Goal: Information Seeking & Learning: Learn about a topic

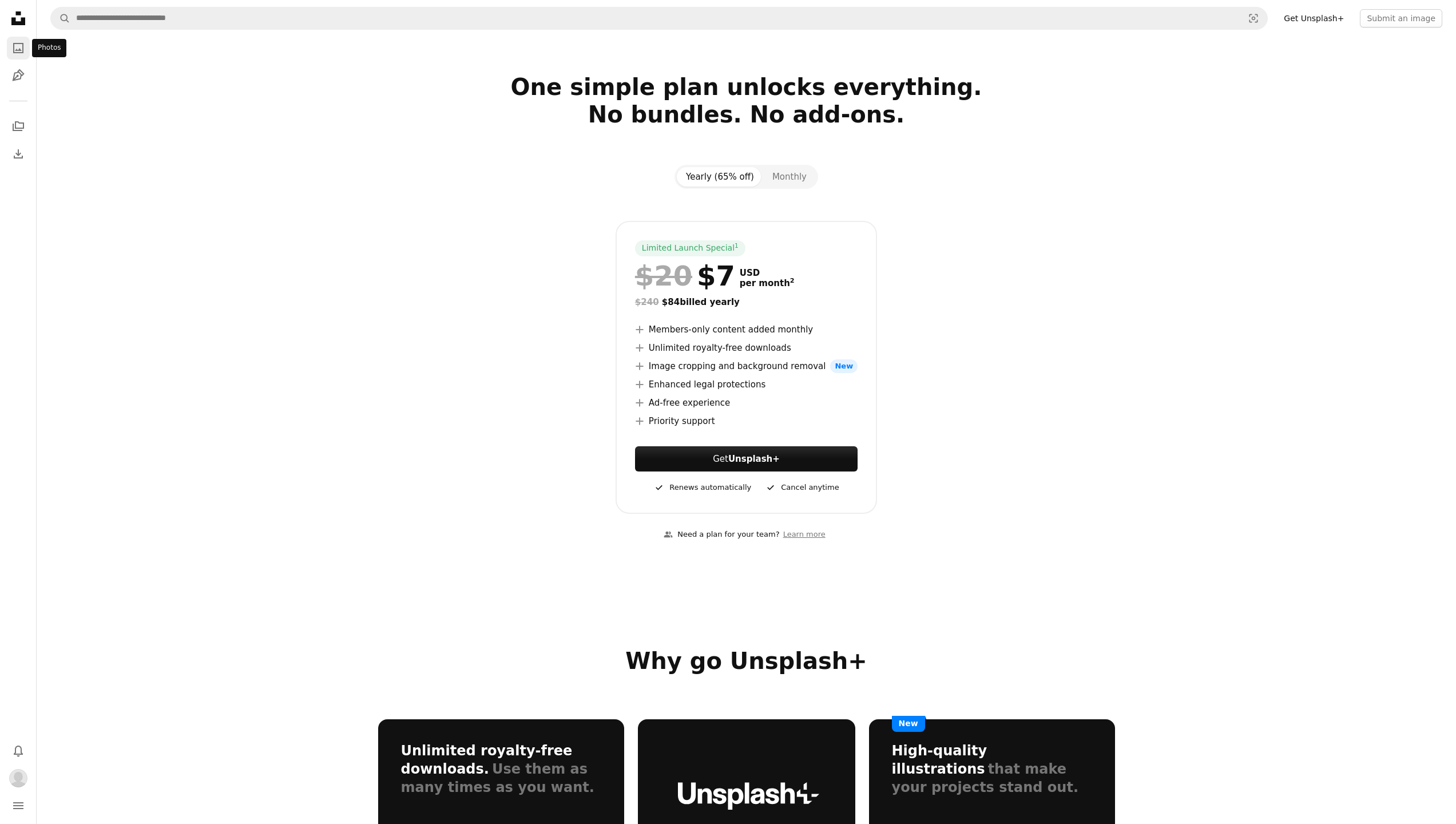
click at [16, 51] on icon "Photos" at bounding box center [18, 48] width 10 height 10
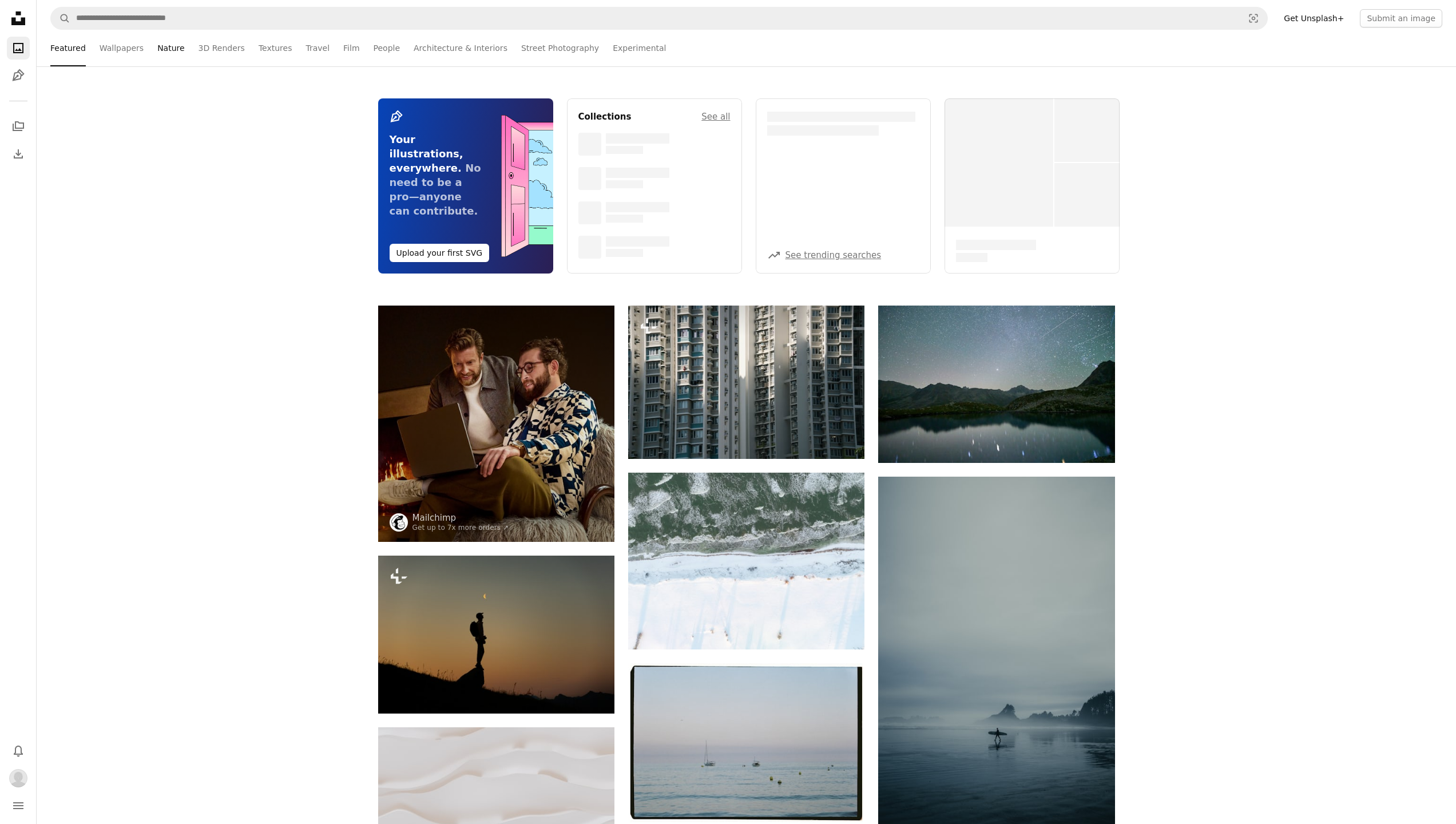
click at [163, 51] on link "Nature" at bounding box center [170, 48] width 27 height 37
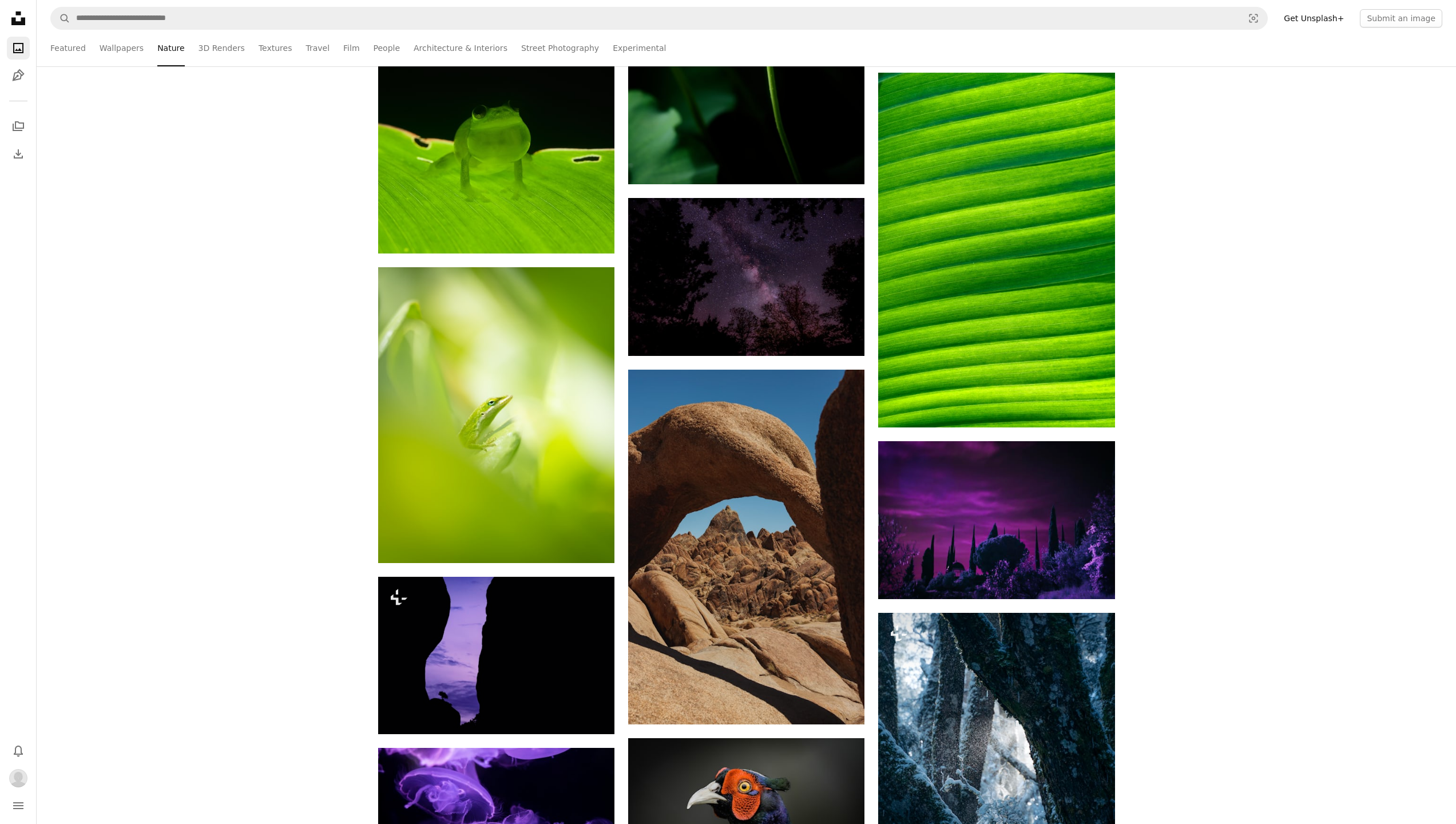
scroll to position [13156, 0]
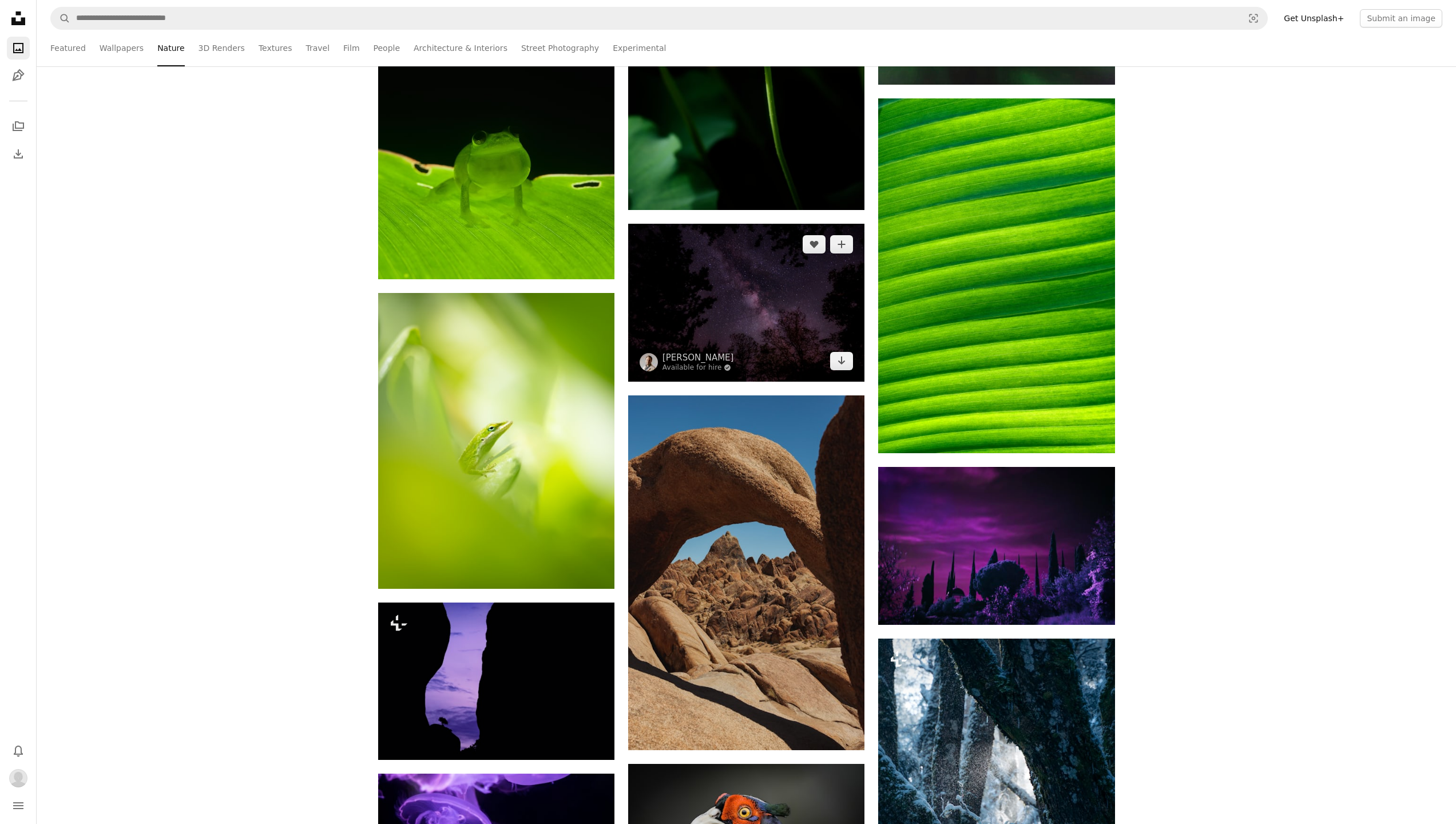
click at [711, 305] on img at bounding box center [746, 302] width 236 height 158
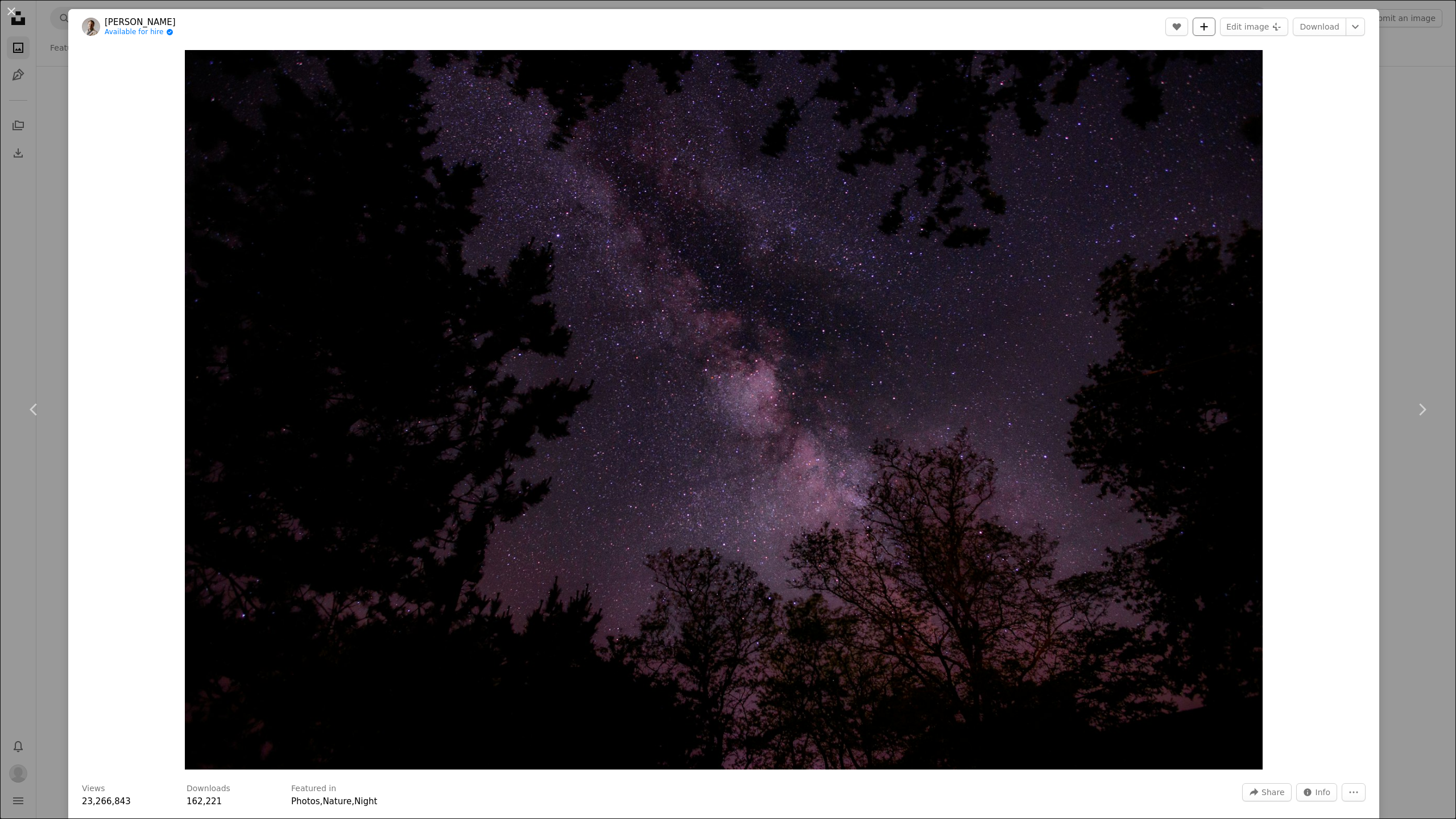
click at [1202, 29] on icon "A plus sign" at bounding box center [1204, 27] width 9 height 9
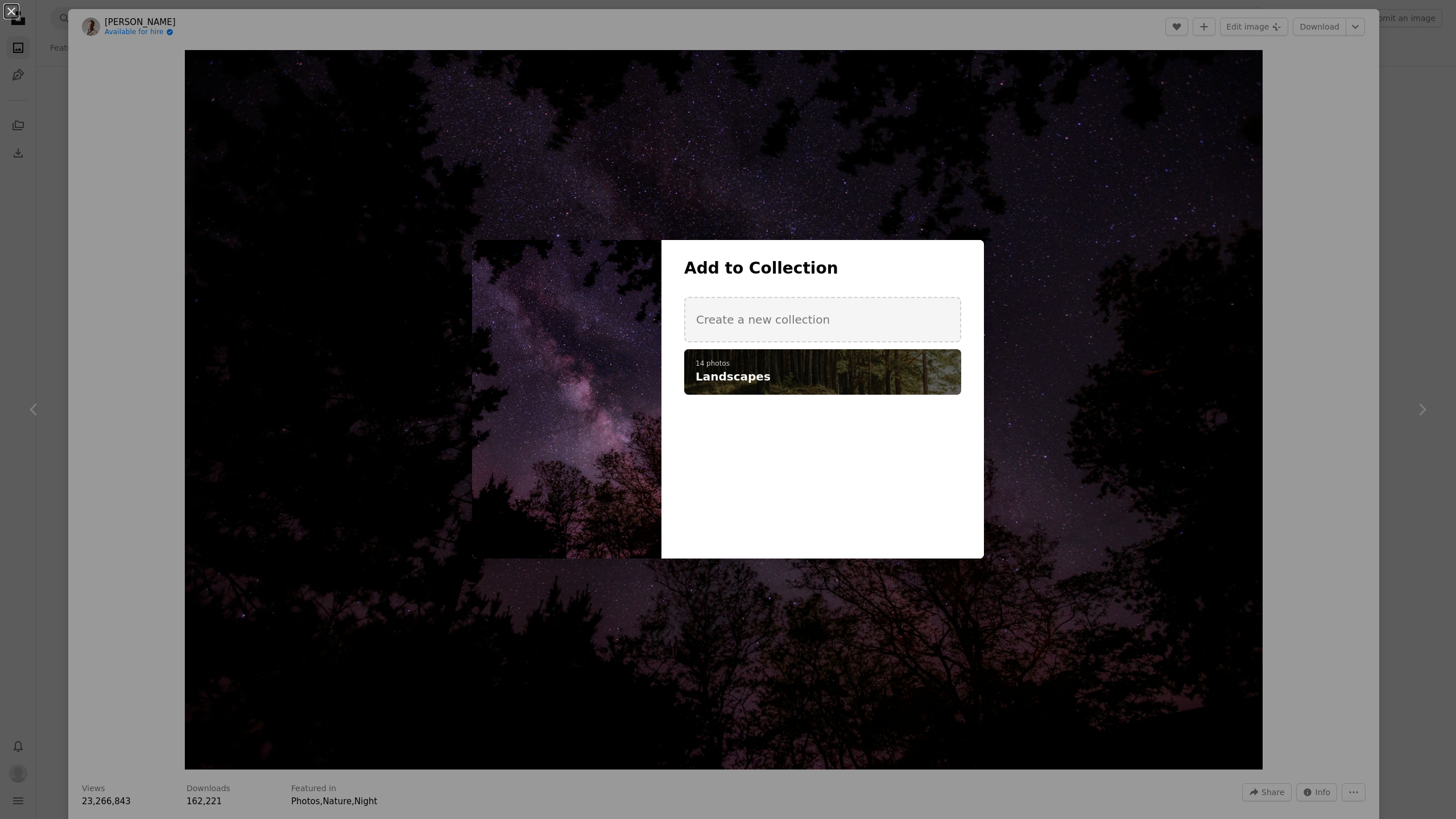
click at [798, 369] on h4 "Landscapes" at bounding box center [817, 377] width 242 height 16
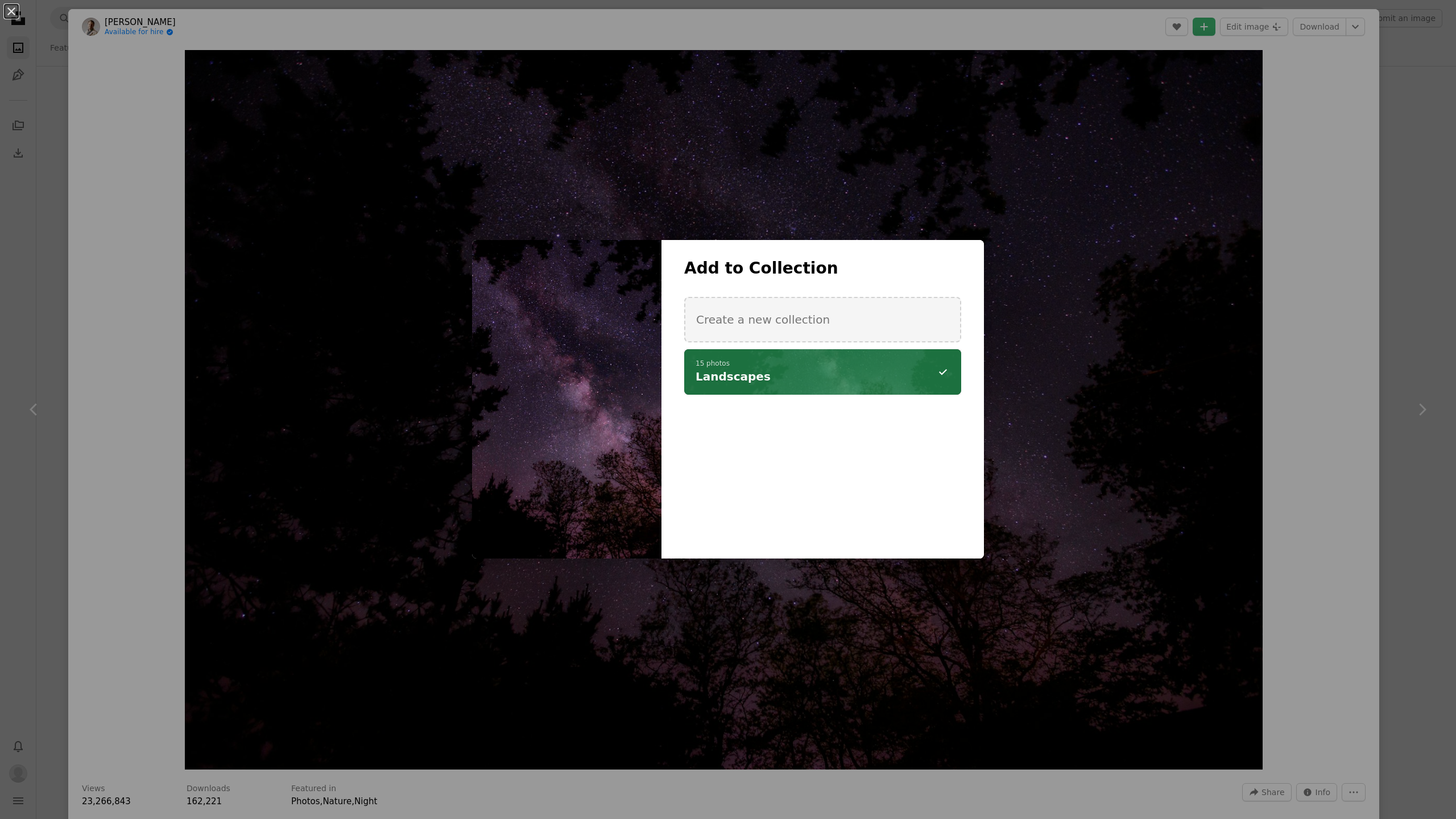
click at [1384, 65] on div "An X shape Add to Collection Create a new collection A checkmark A minus sign 1…" at bounding box center [728, 409] width 1456 height 819
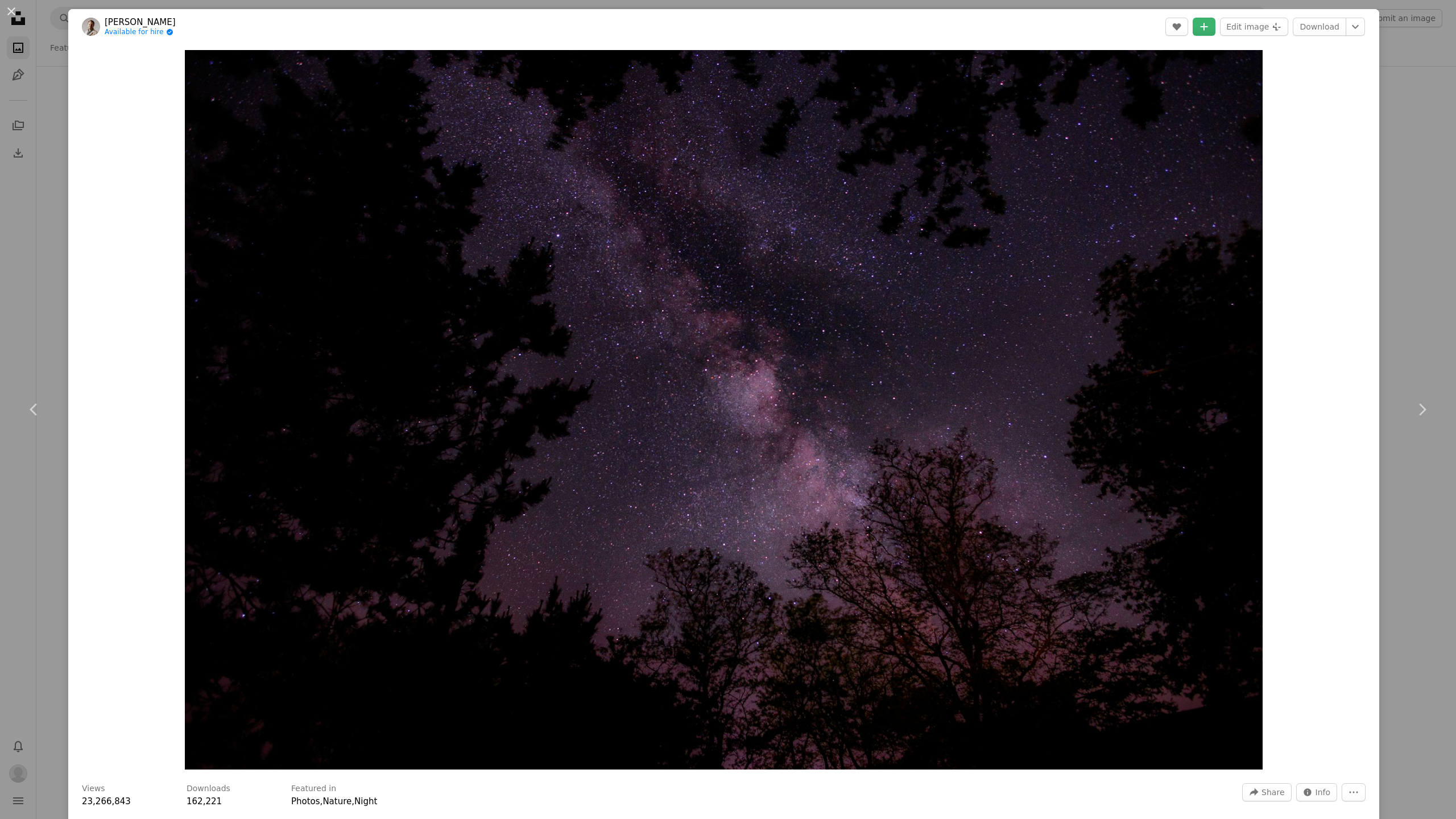
click at [1417, 535] on div "An X shape Chevron left Chevron right [PERSON_NAME] Available for hire A checkm…" at bounding box center [728, 409] width 1456 height 819
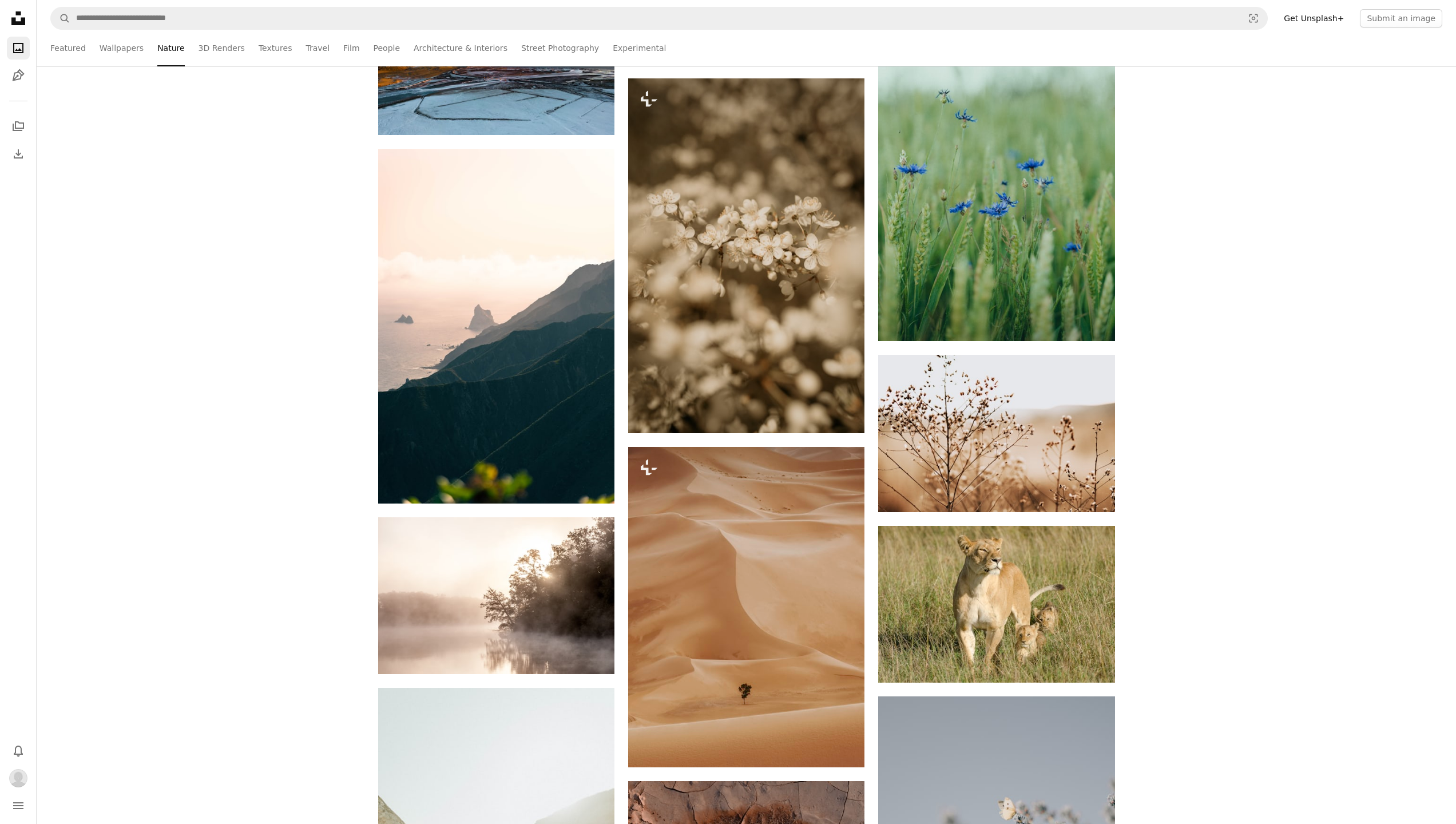
scroll to position [21834, 0]
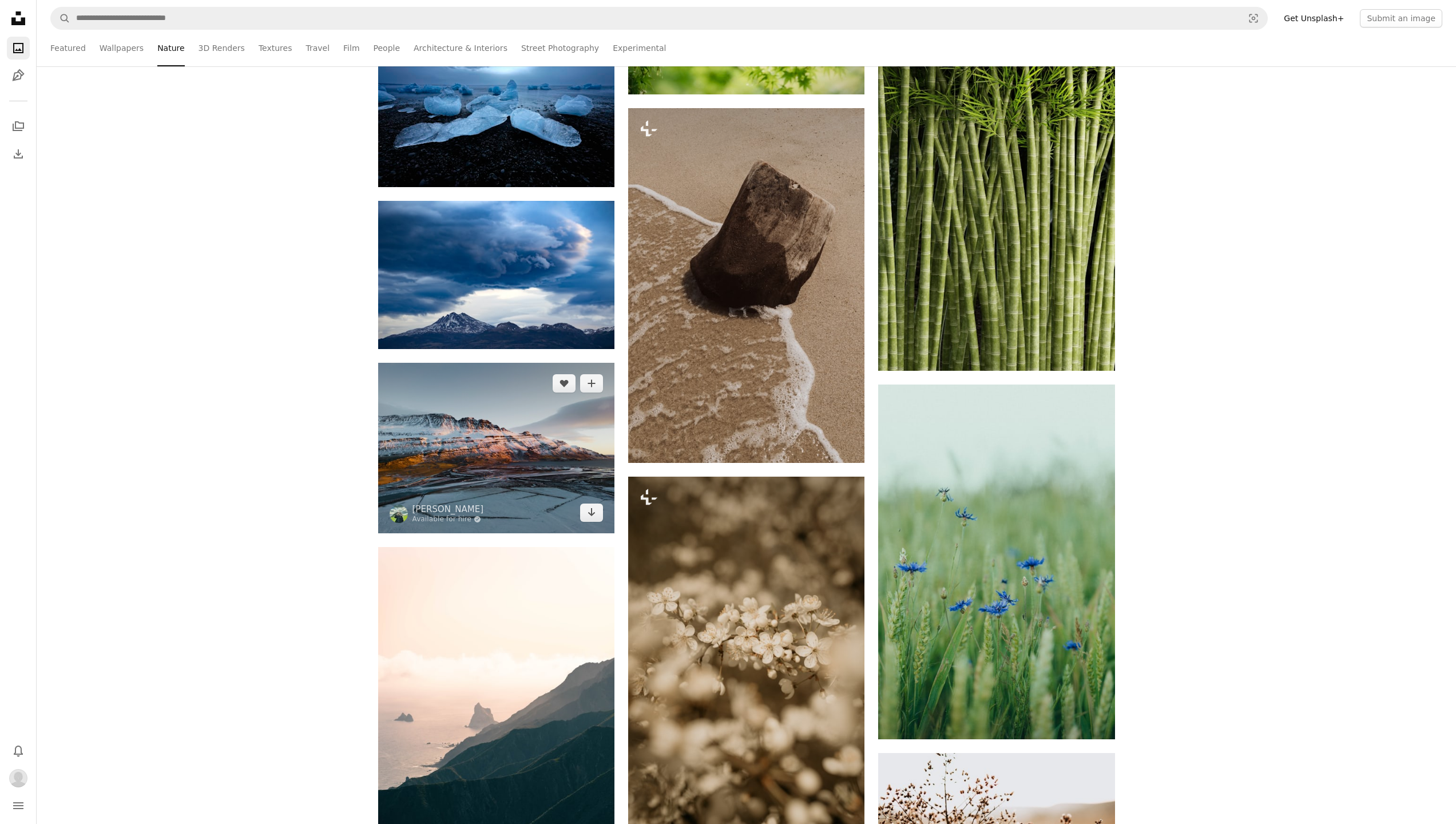
click at [517, 449] on img at bounding box center [496, 448] width 236 height 171
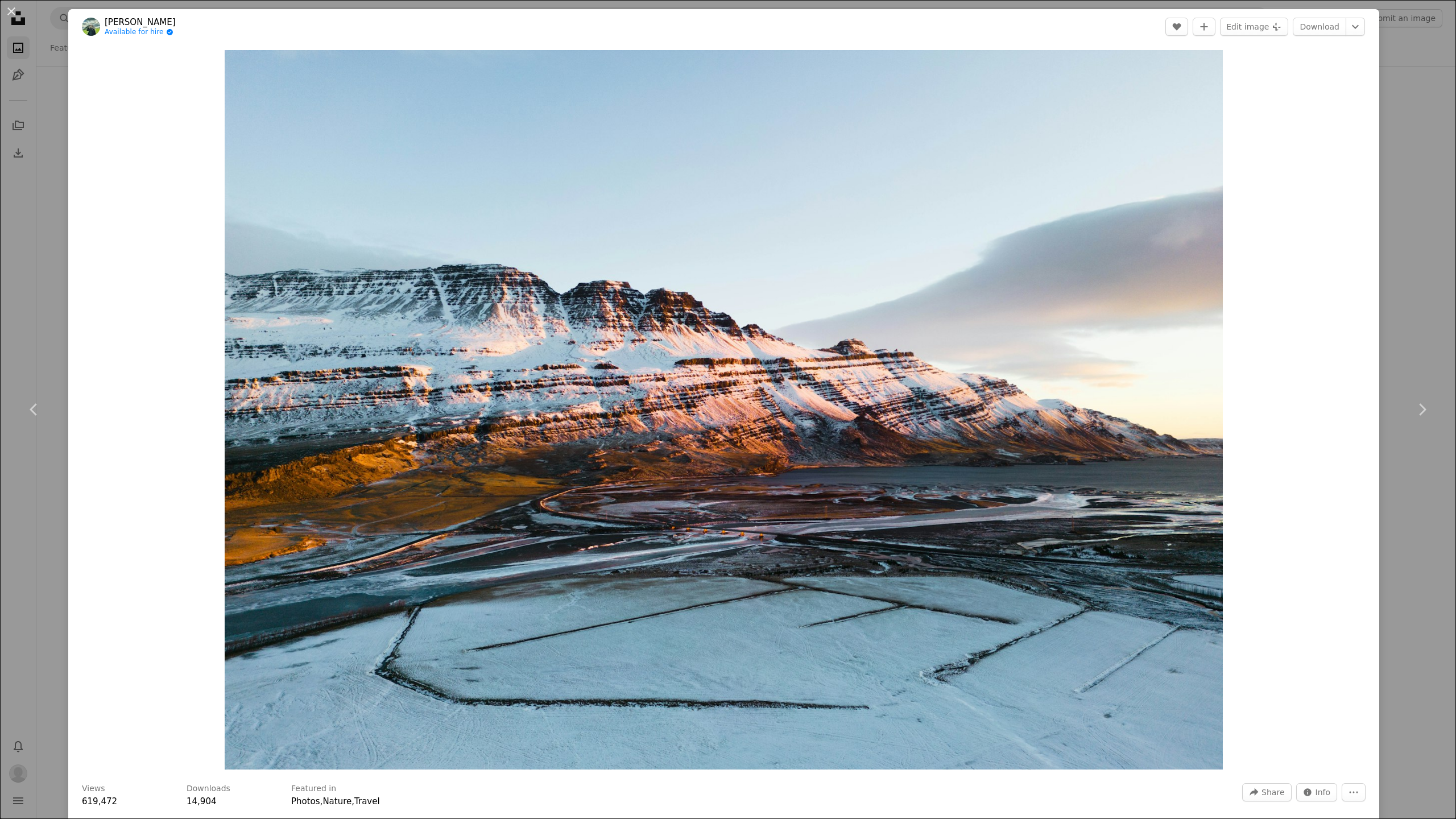
click at [56, 116] on div "An X shape Chevron left Chevron right [PERSON_NAME] Available for hire A checkm…" at bounding box center [728, 409] width 1456 height 819
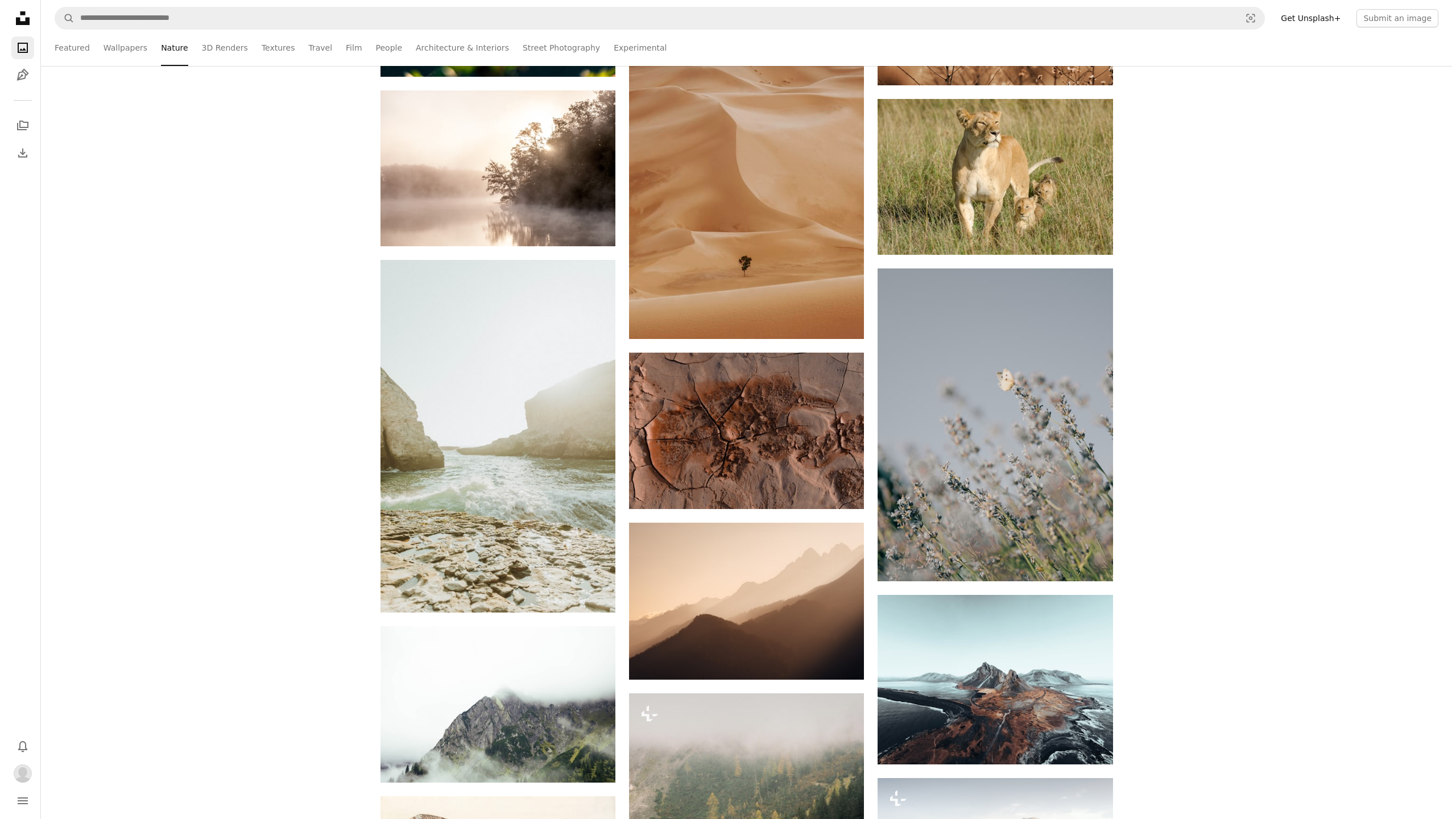
scroll to position [22805, 0]
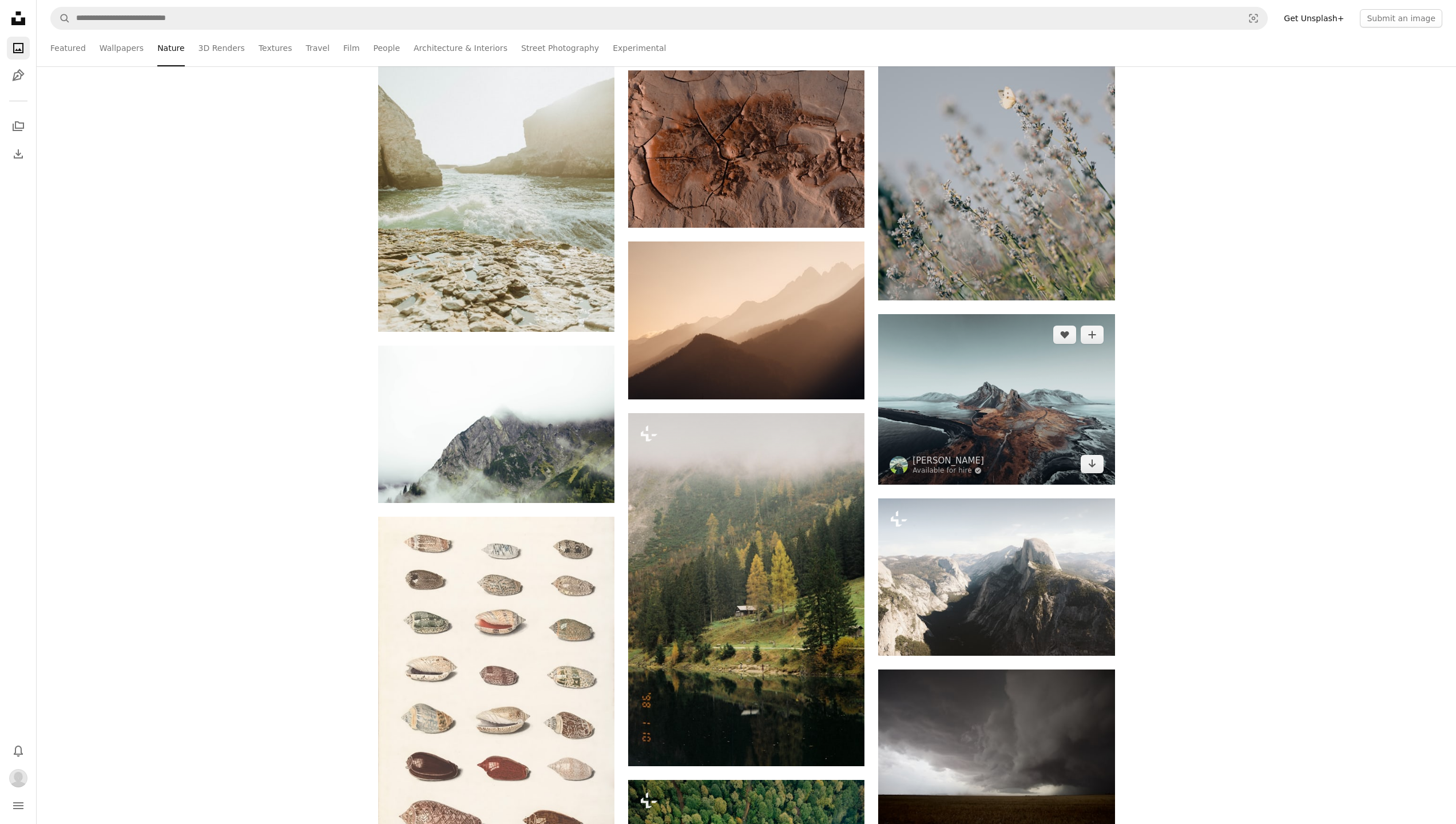
click at [986, 385] on img at bounding box center [997, 399] width 236 height 171
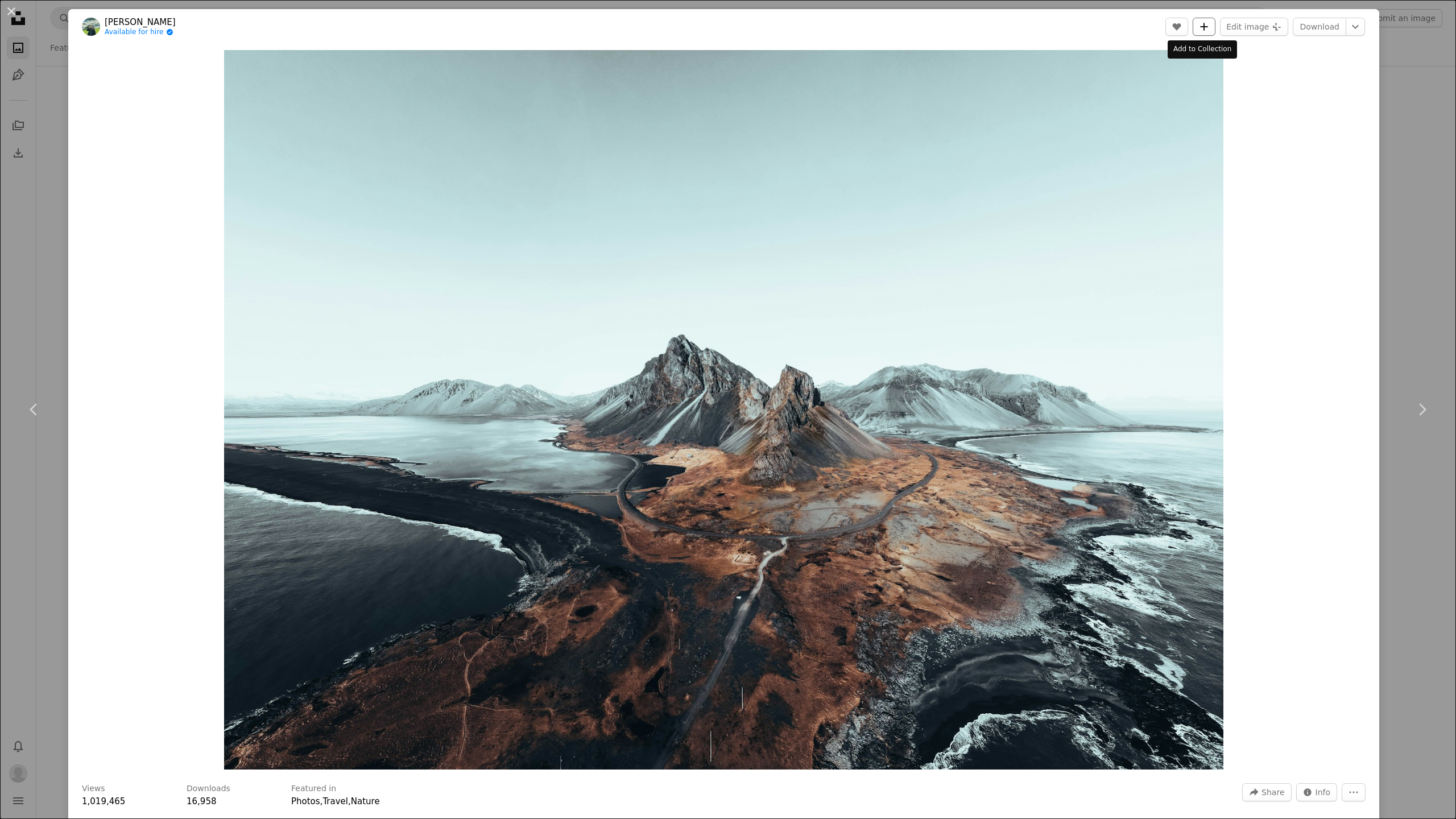
click at [1202, 30] on icon "A plus sign" at bounding box center [1204, 27] width 9 height 9
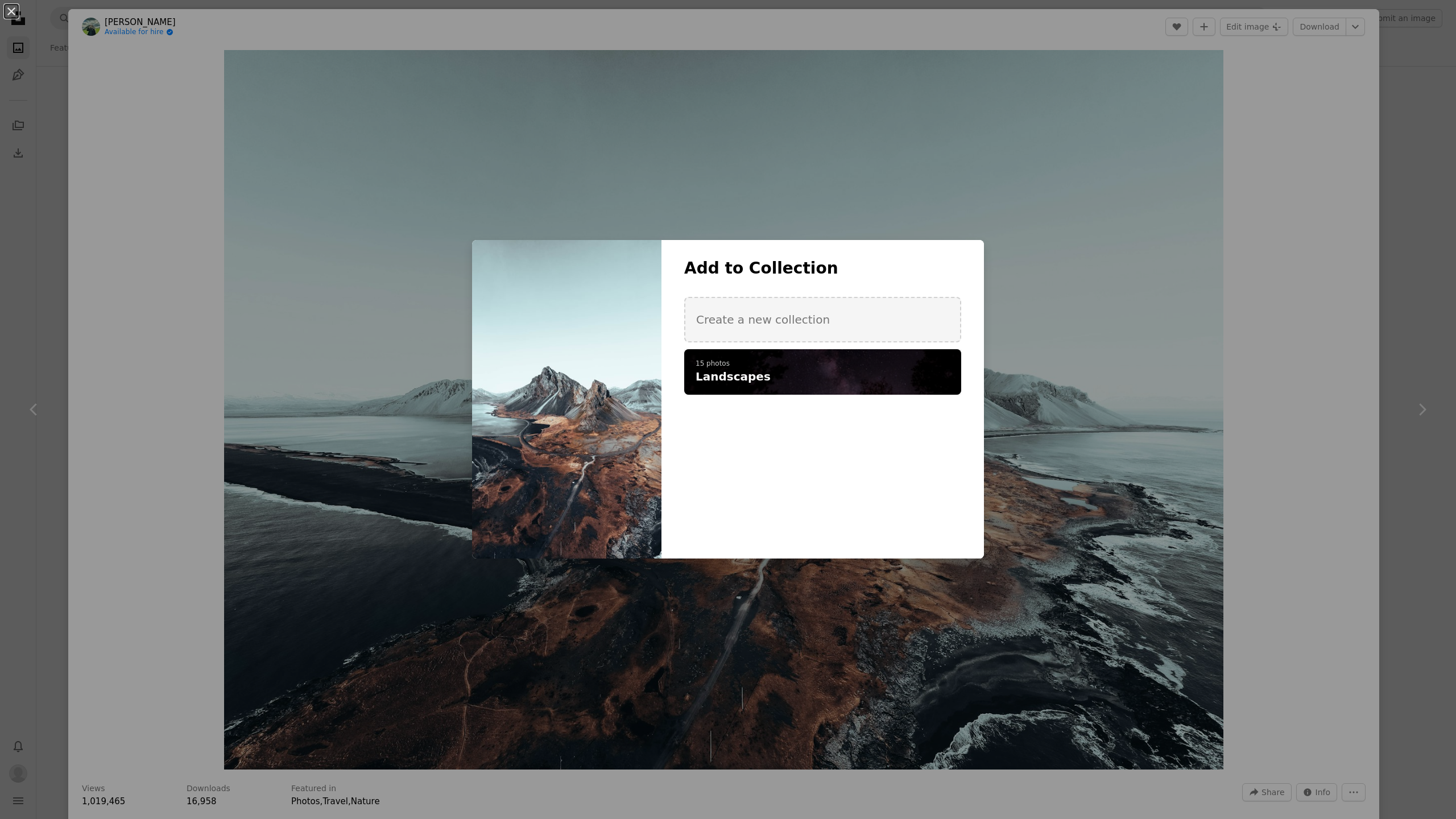
click at [865, 366] on p "15 photos" at bounding box center [823, 364] width 255 height 9
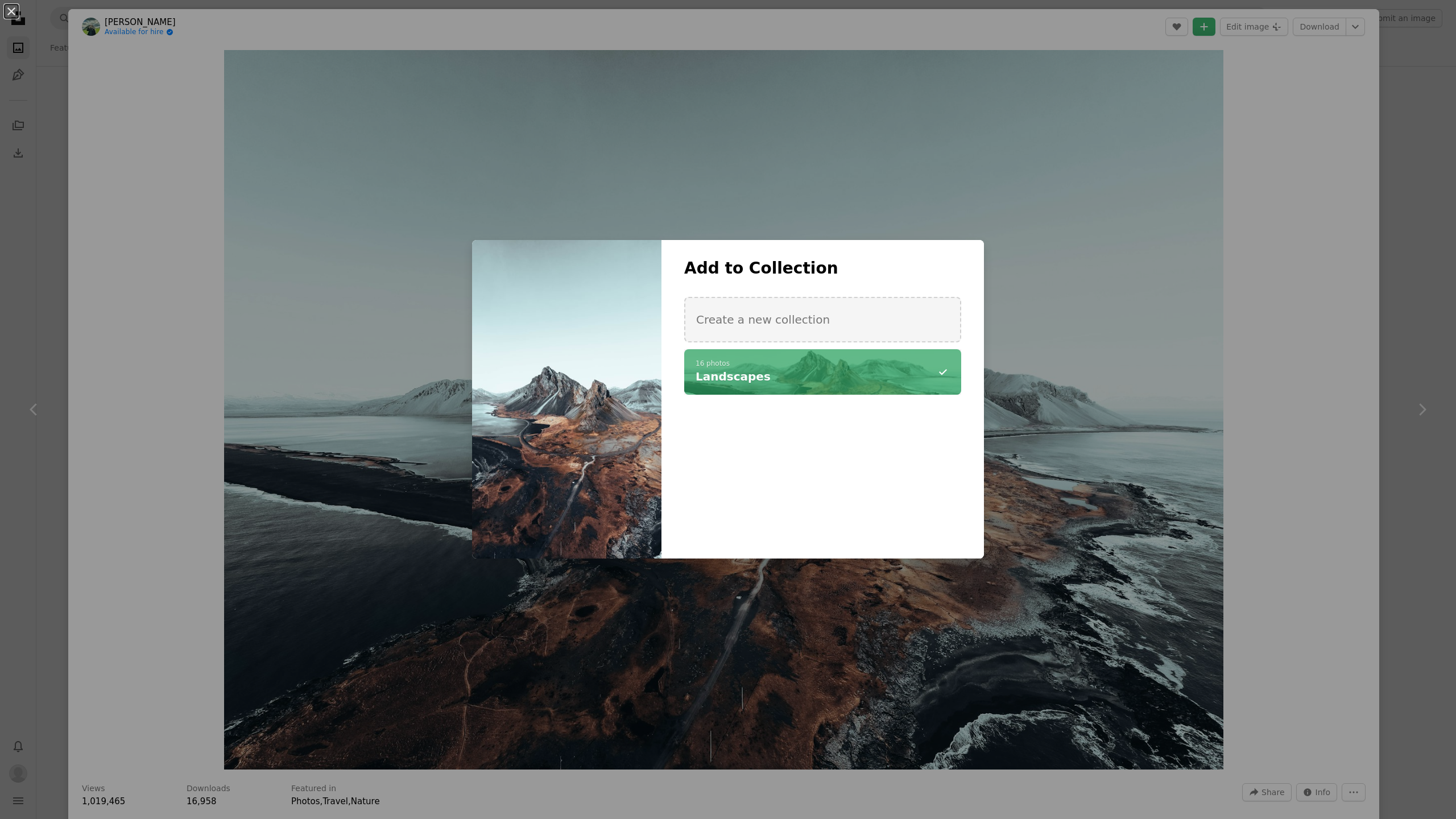
click at [1399, 230] on div "An X shape Add to Collection Create a new collection A checkmark A minus sign 1…" at bounding box center [728, 409] width 1456 height 819
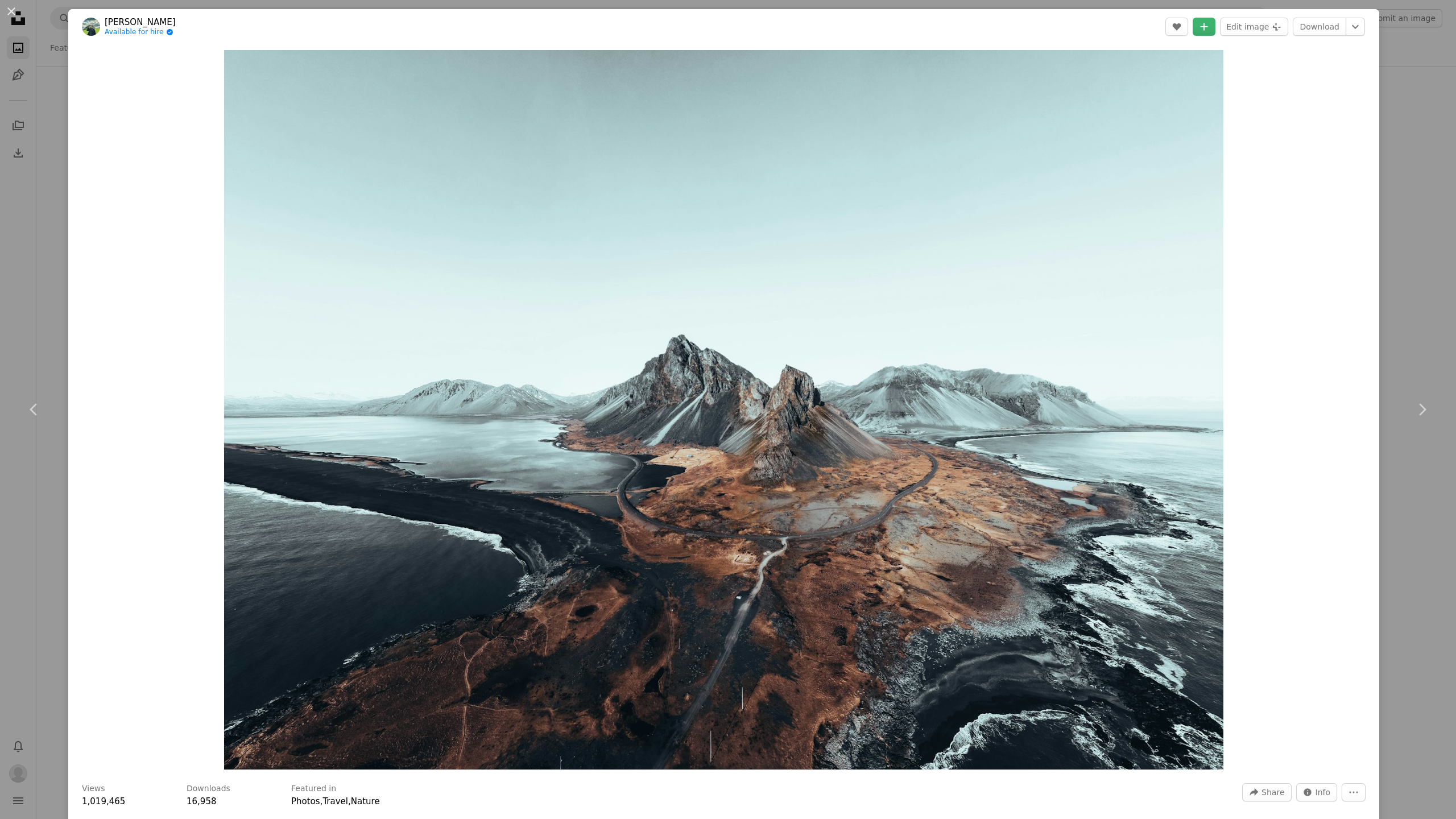
click at [50, 109] on div "An X shape Chevron left Chevron right [PERSON_NAME] Available for hire A checkm…" at bounding box center [728, 409] width 1456 height 819
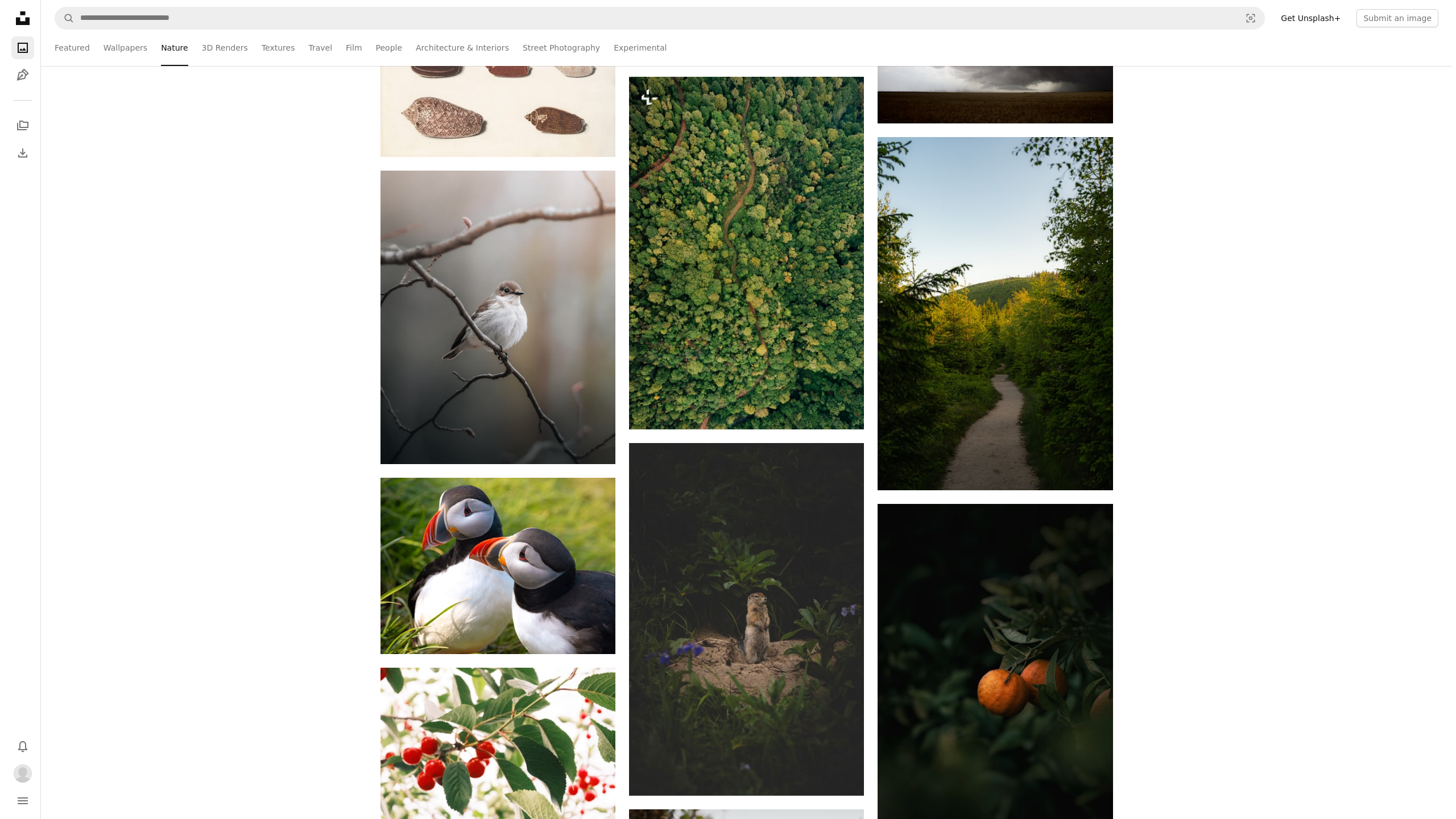
scroll to position [23536, 0]
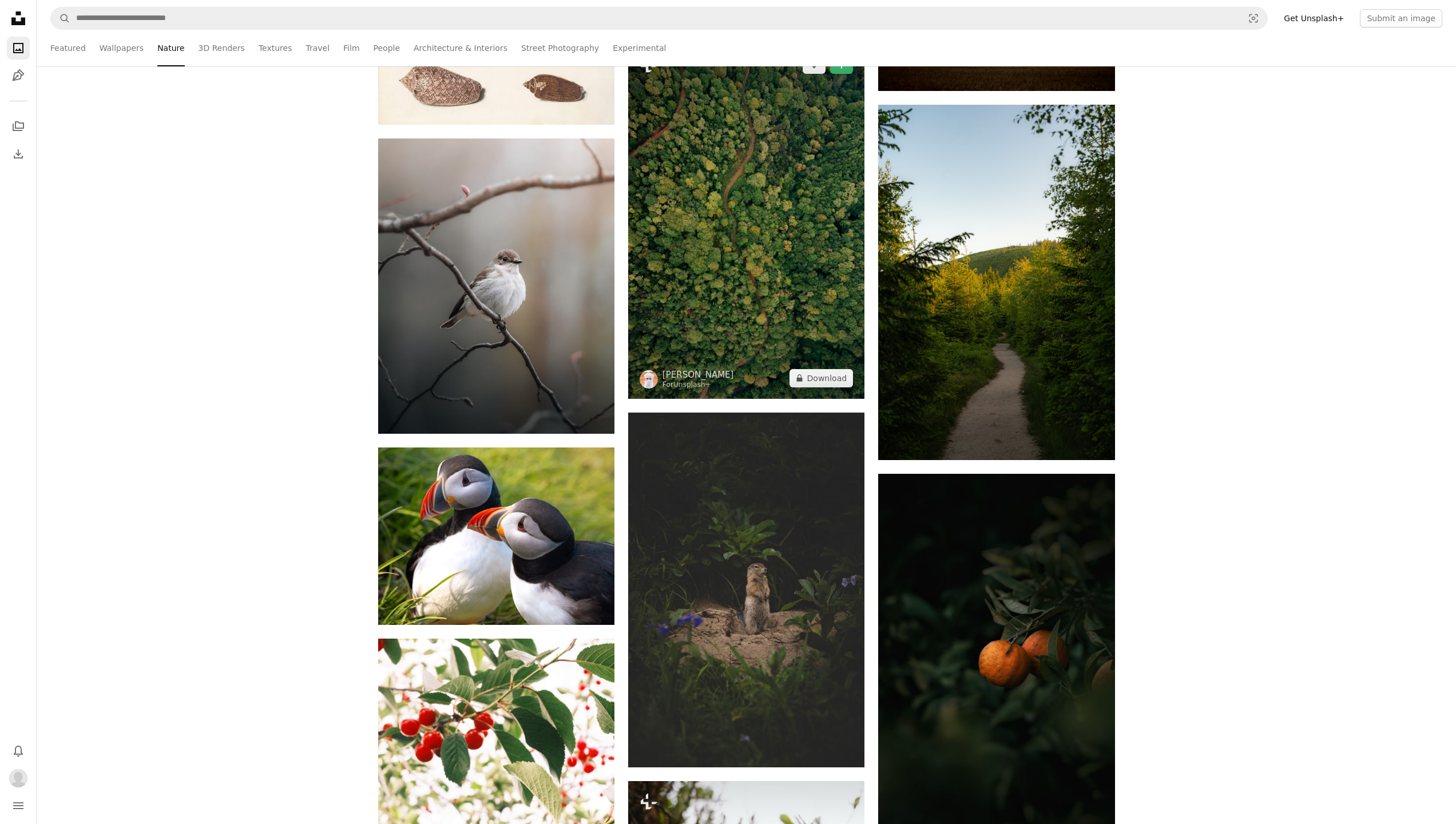
click at [734, 215] on img at bounding box center [746, 221] width 236 height 355
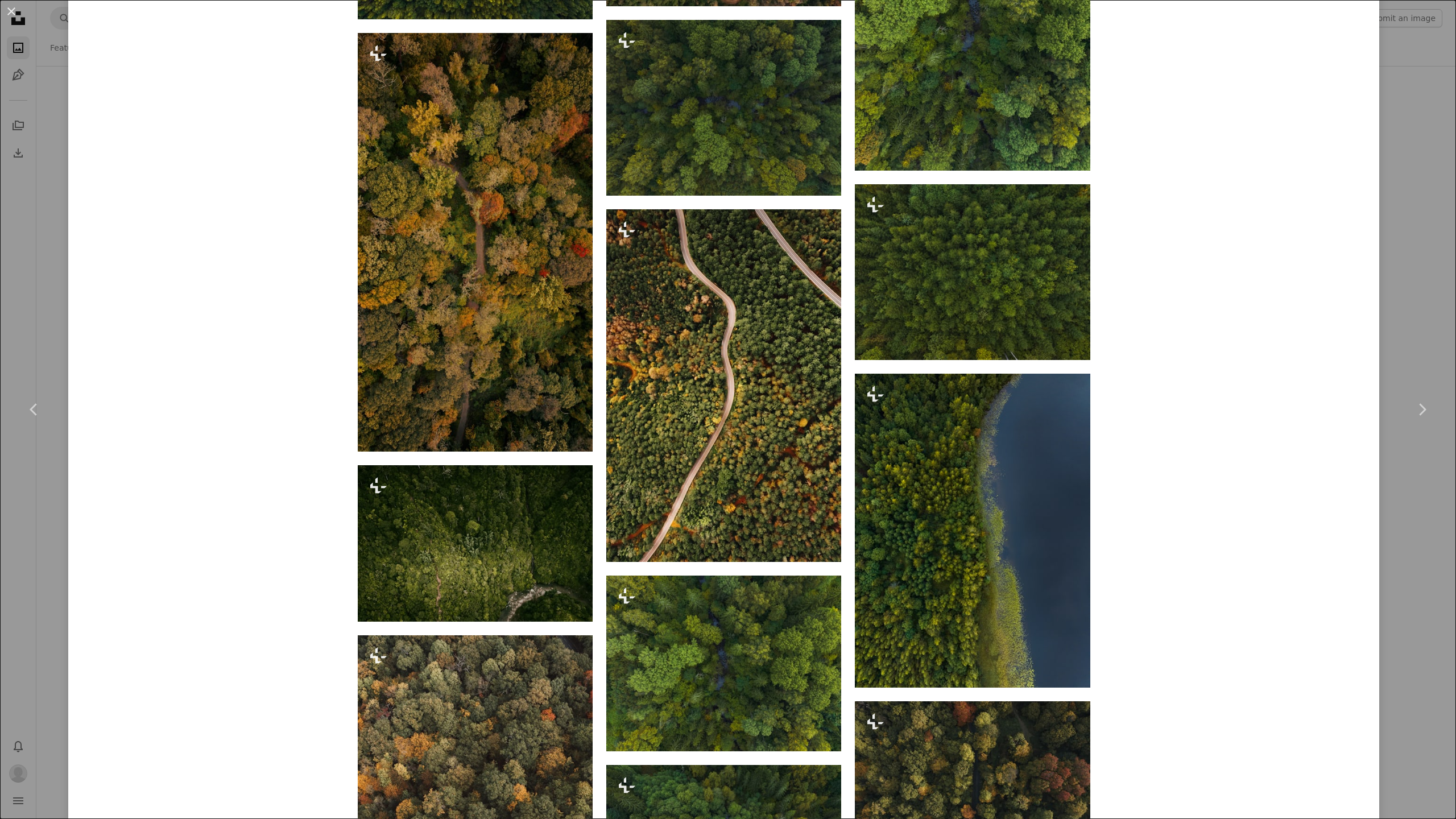
scroll to position [1729, 0]
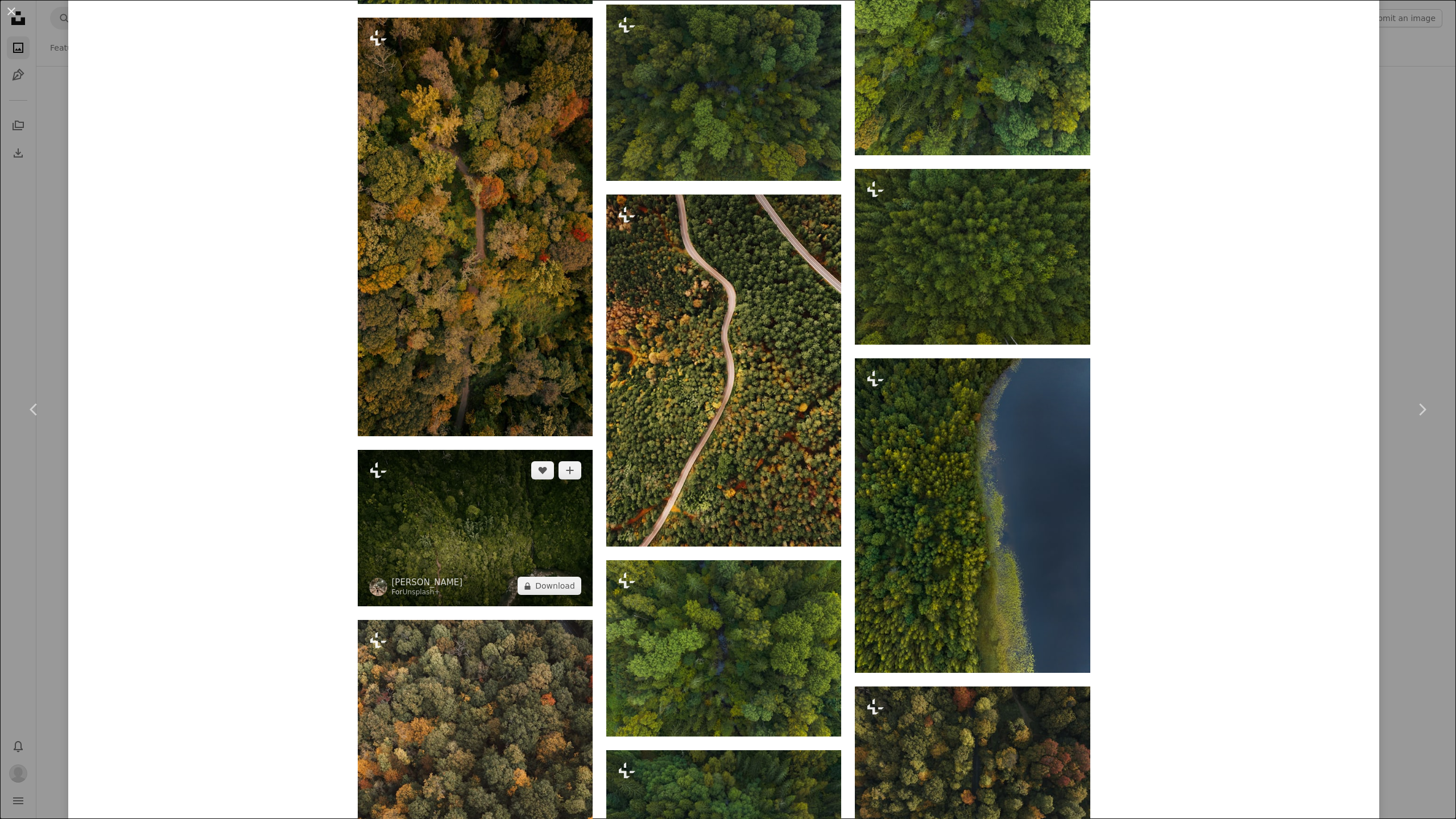
click at [450, 516] on img at bounding box center [475, 528] width 235 height 156
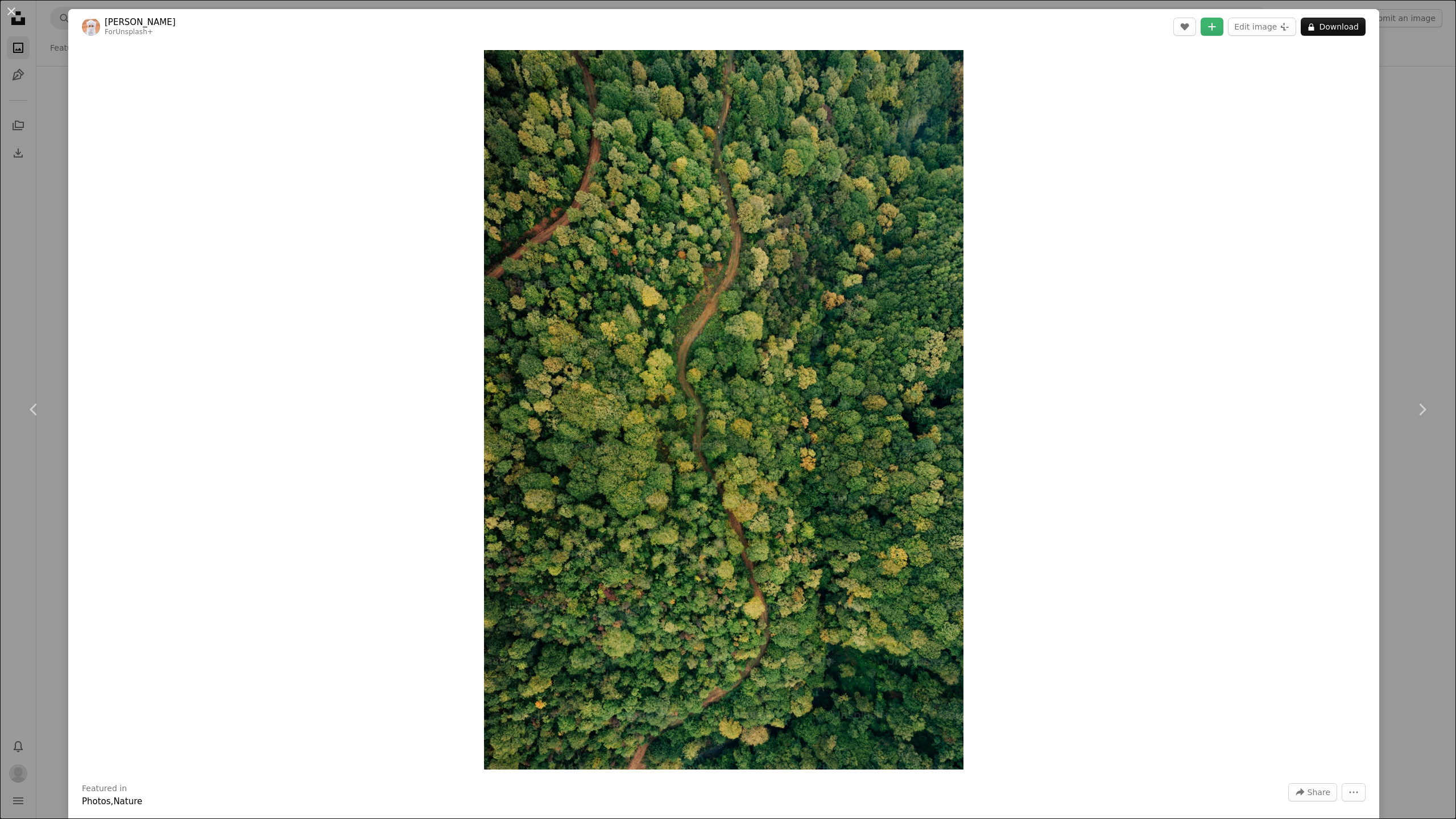
click at [1391, 105] on div "An X shape Chevron left Chevron right Ahmed For Unsplash+ A heart A plus sign E…" at bounding box center [728, 409] width 1456 height 819
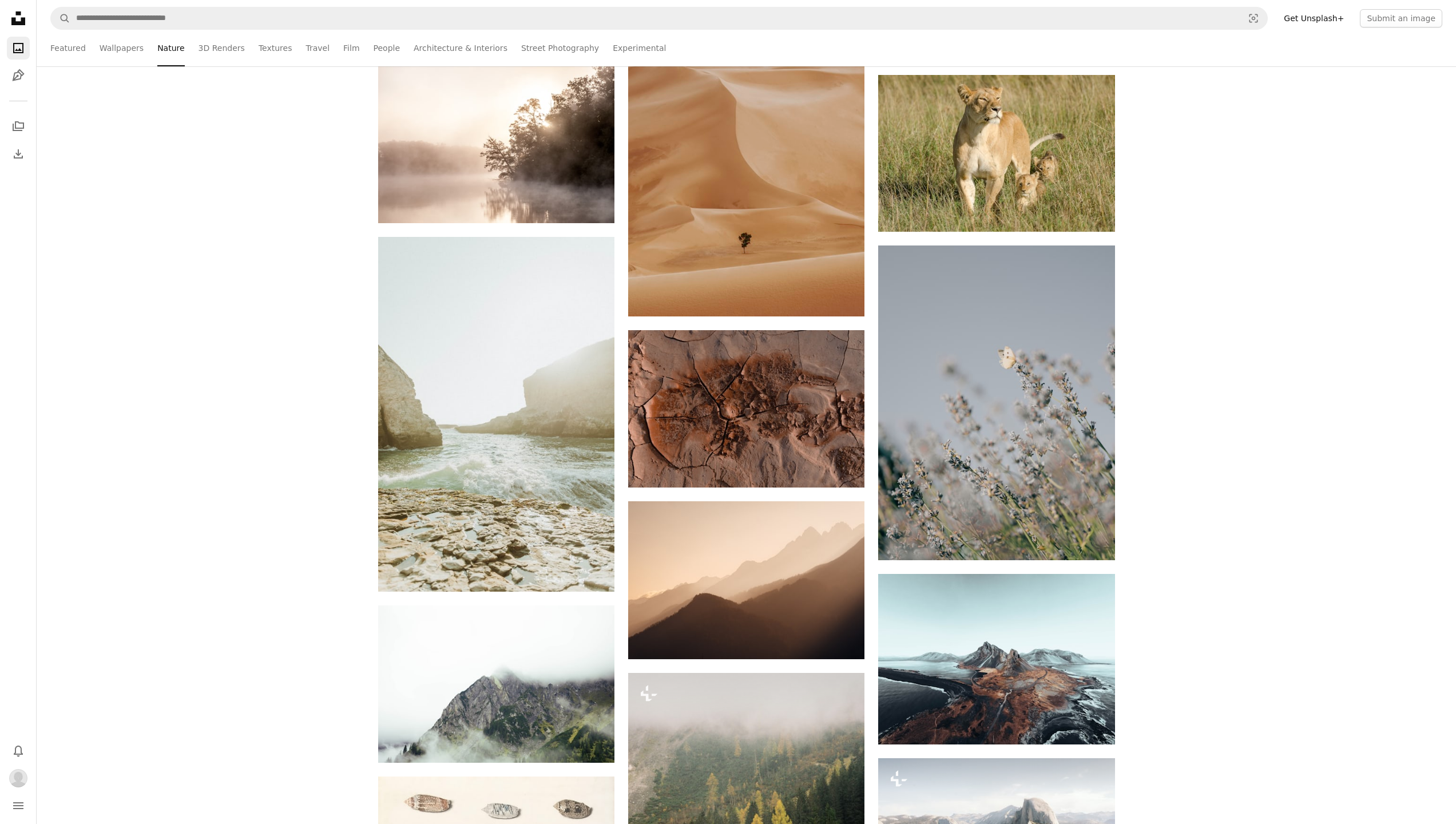
scroll to position [22298, 0]
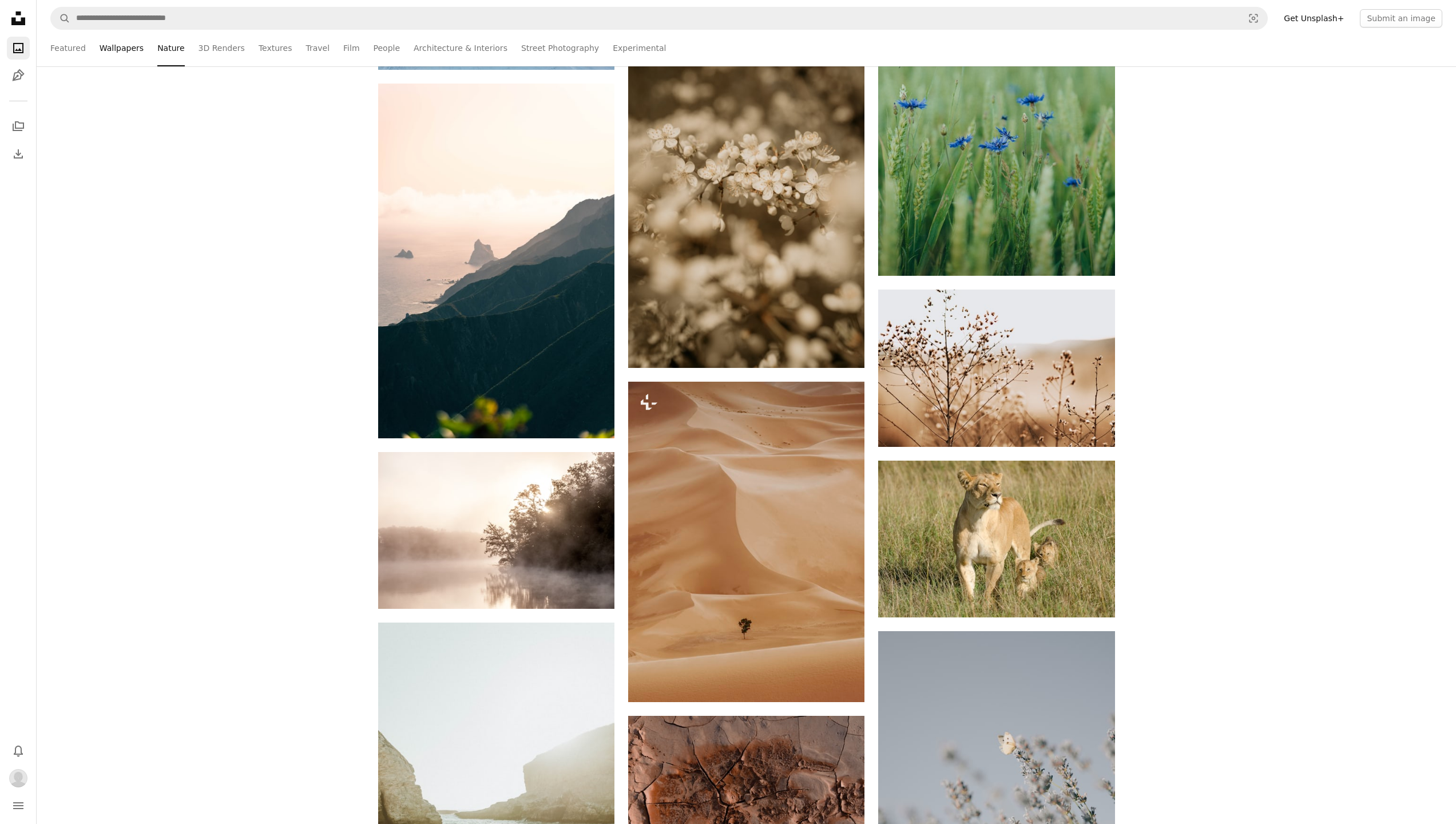
click at [130, 52] on link "Wallpapers" at bounding box center [121, 48] width 44 height 37
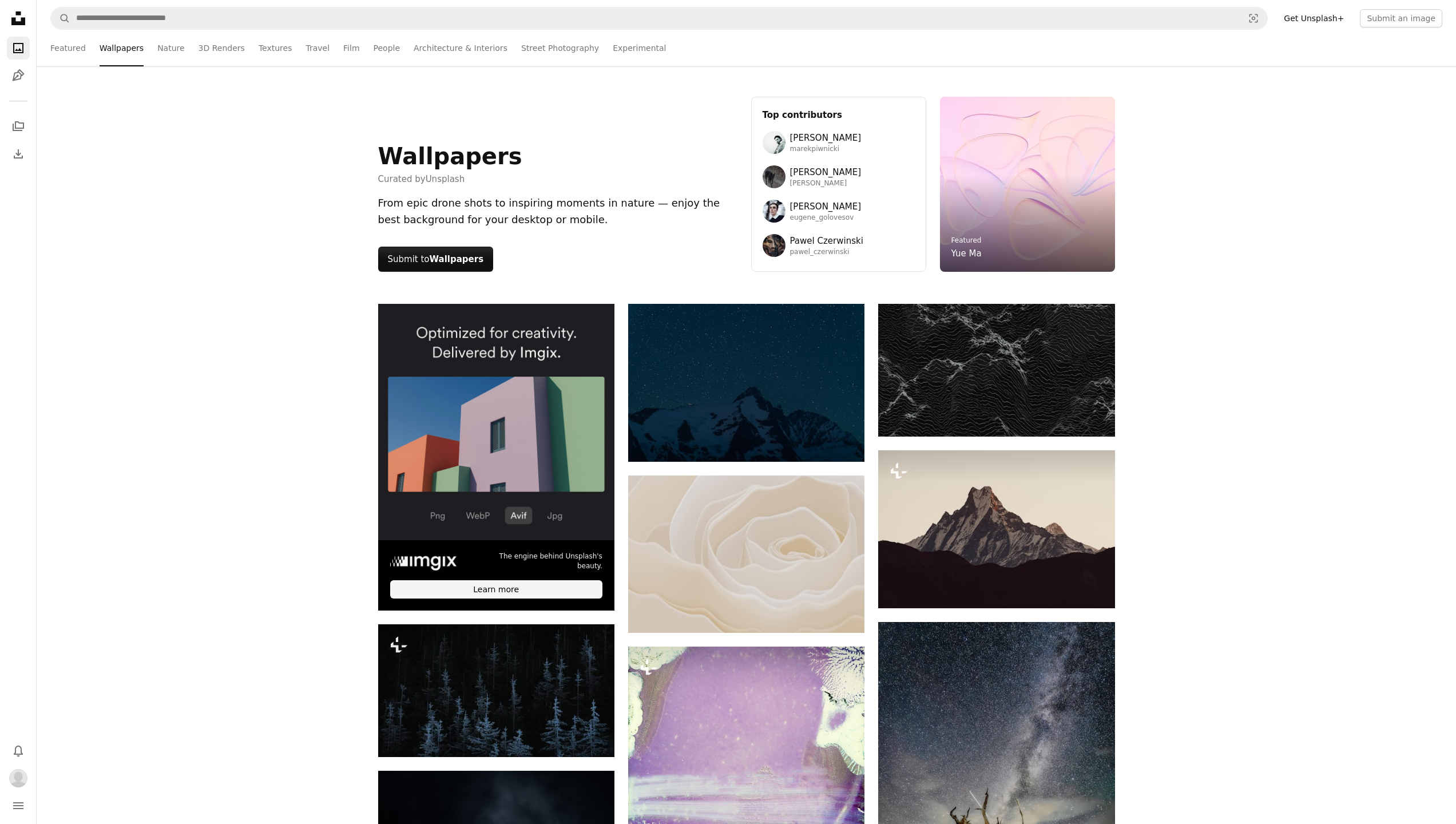
scroll to position [3, 0]
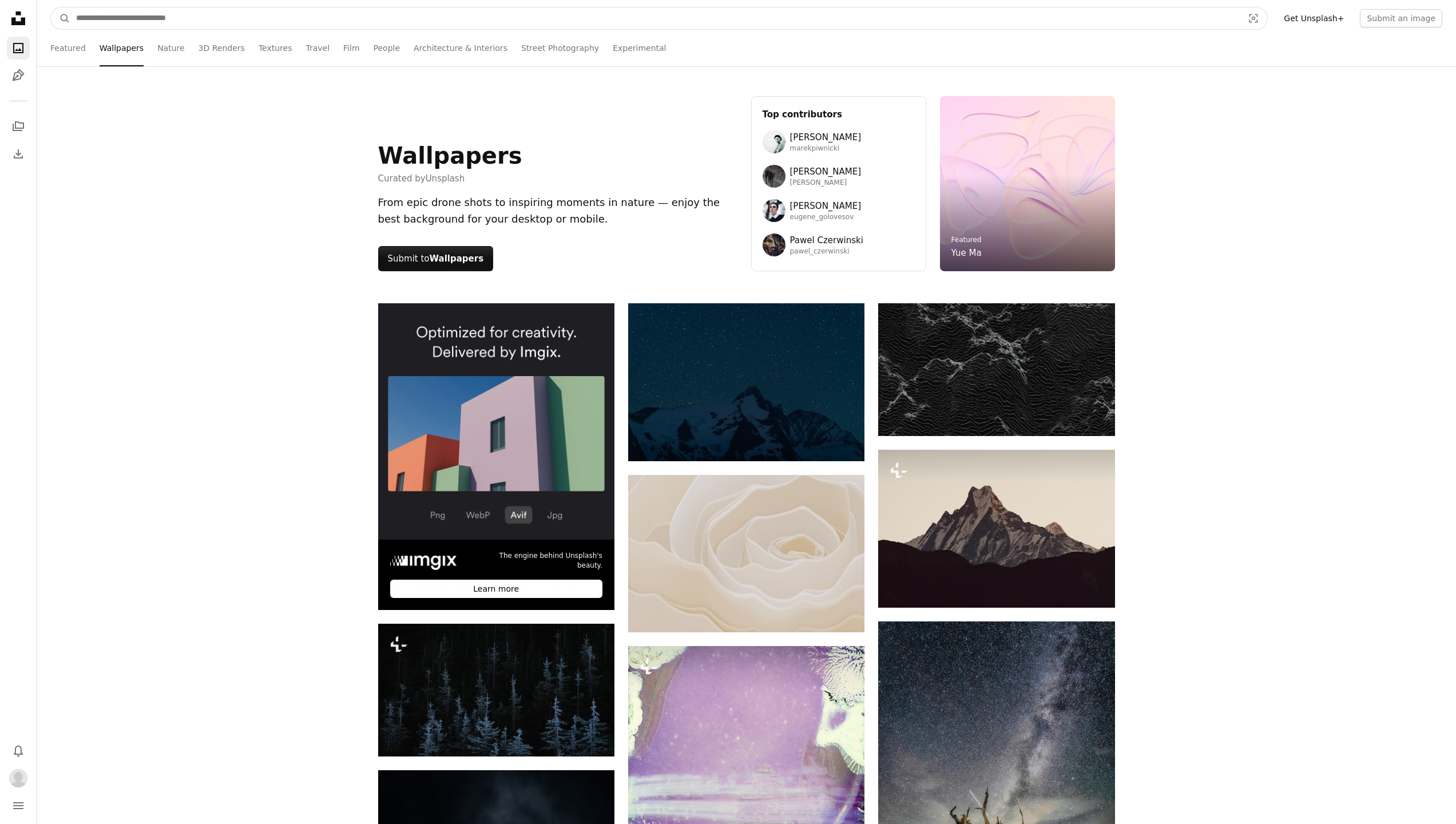
click at [1158, 16] on input "Find visuals sitewide" at bounding box center [655, 18] width 1169 height 22
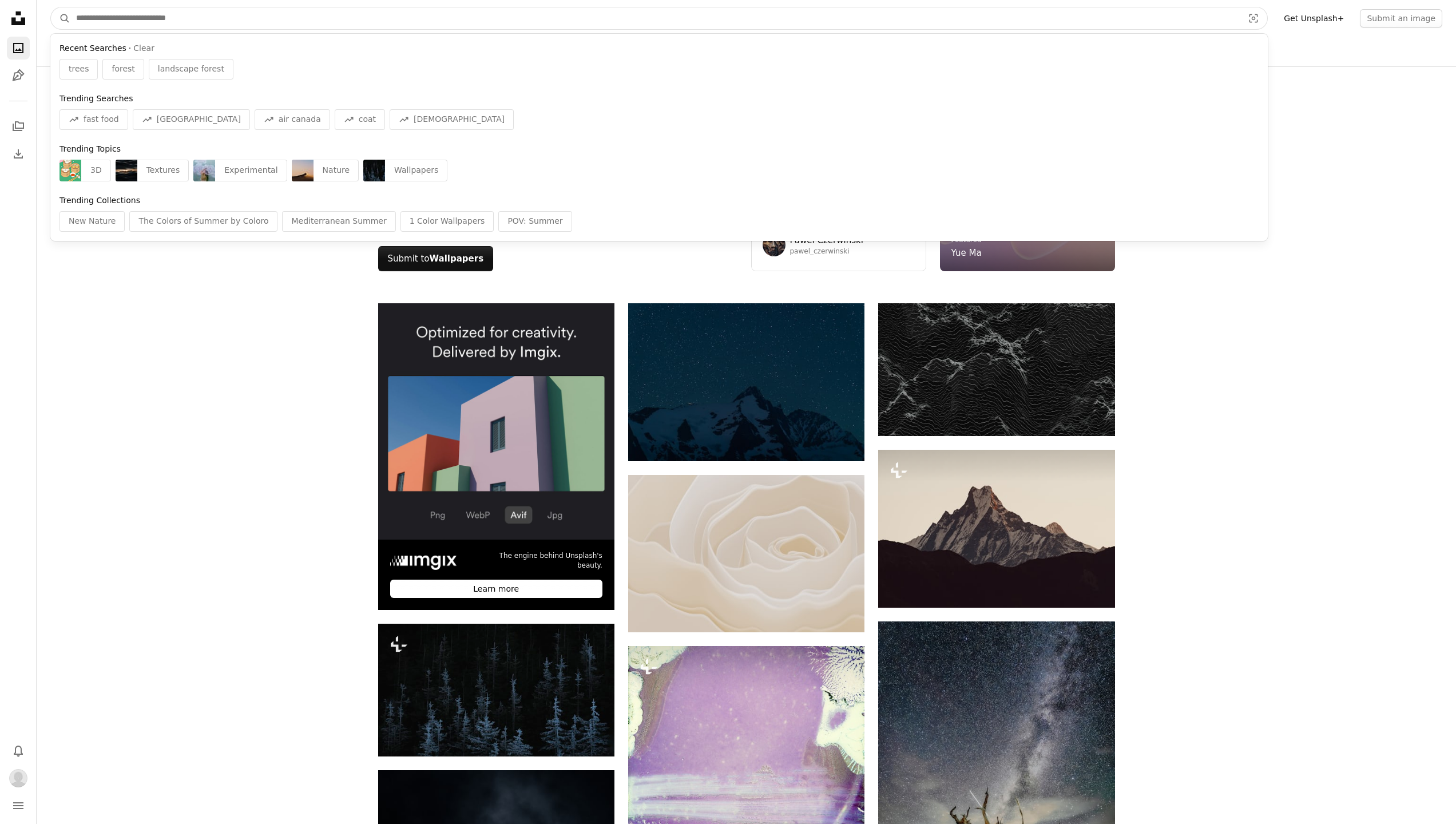
click at [167, 26] on input "Find visuals sitewide" at bounding box center [655, 18] width 1169 height 22
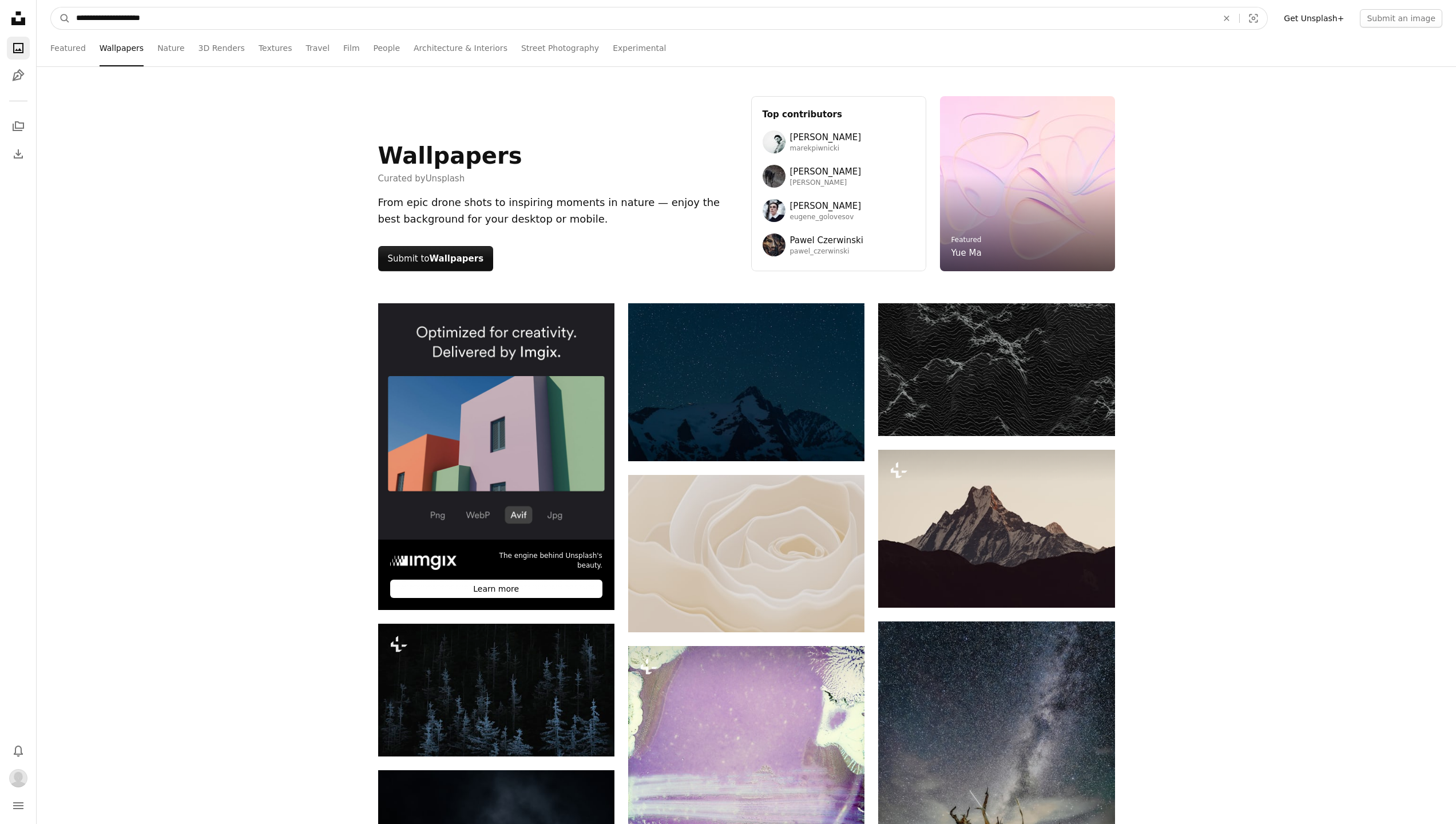
type input "**********"
click at [51, 7] on button "A magnifying glass" at bounding box center [60, 18] width 20 height 22
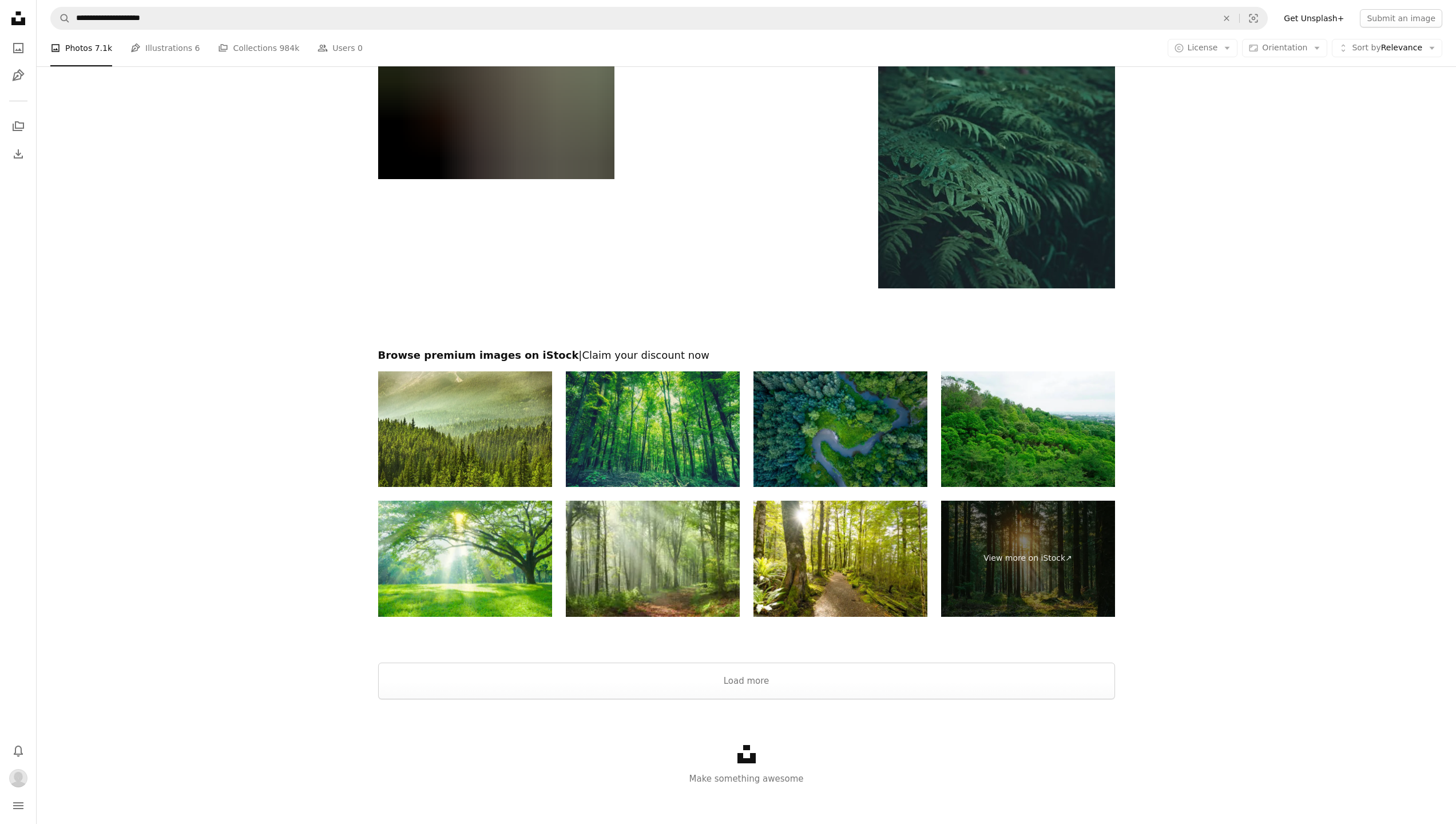
scroll to position [1710, 0]
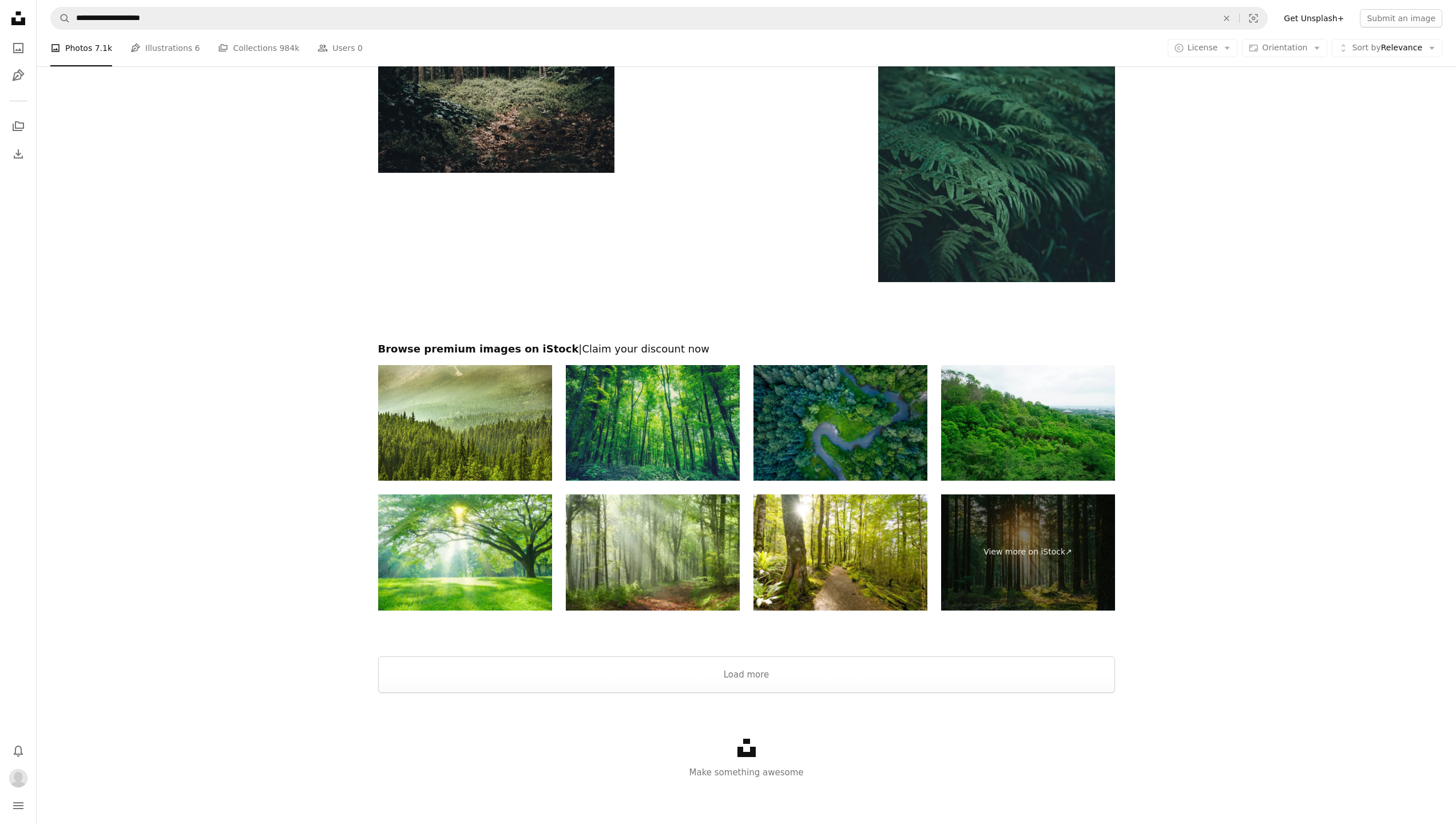
click at [22, 18] on icon at bounding box center [18, 18] width 14 height 14
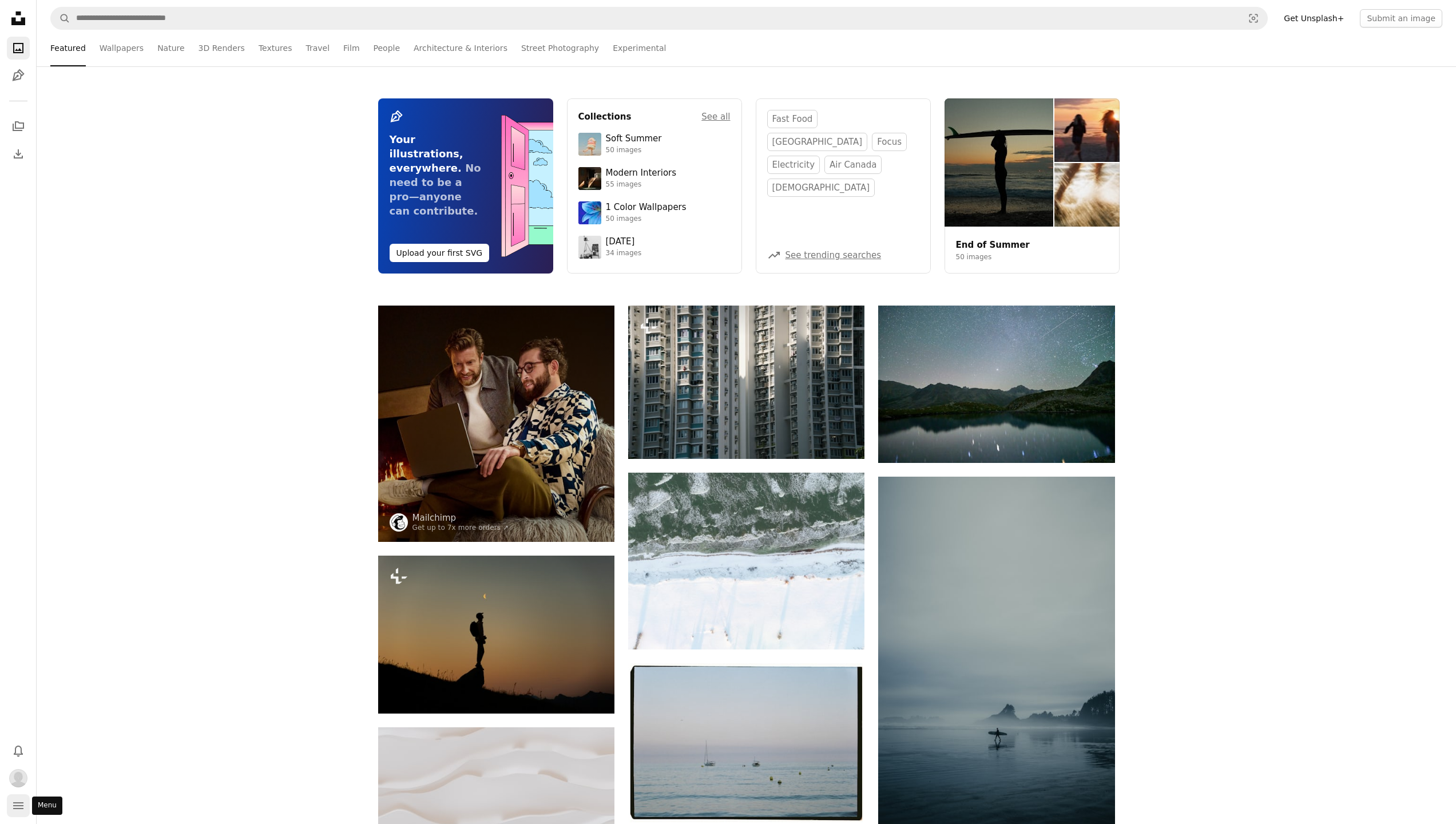
click at [24, 812] on icon "navigation menu" at bounding box center [18, 805] width 14 height 14
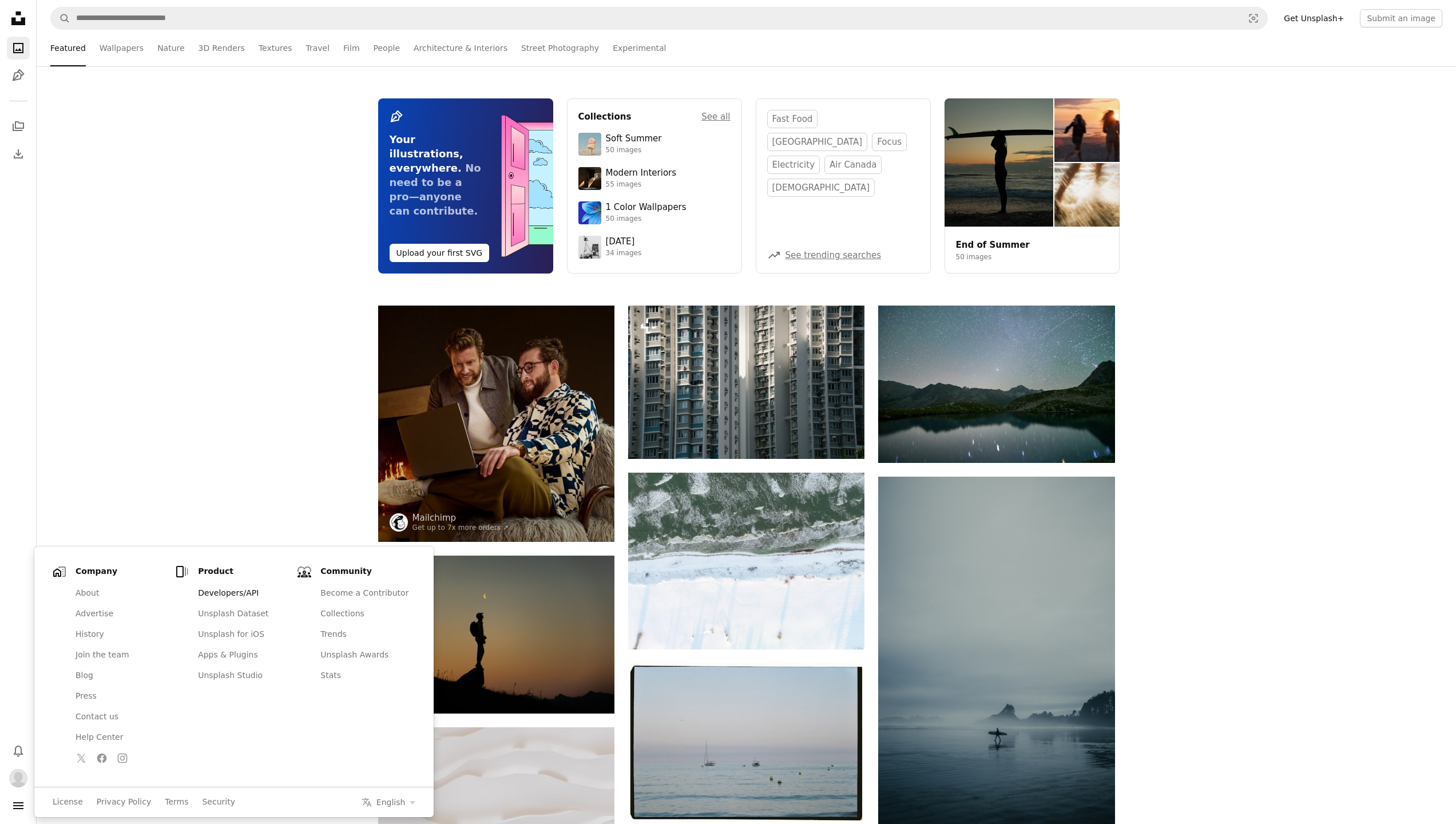
click at [218, 594] on link "Developers/API" at bounding box center [242, 593] width 102 height 21
